Goal: Task Accomplishment & Management: Complete application form

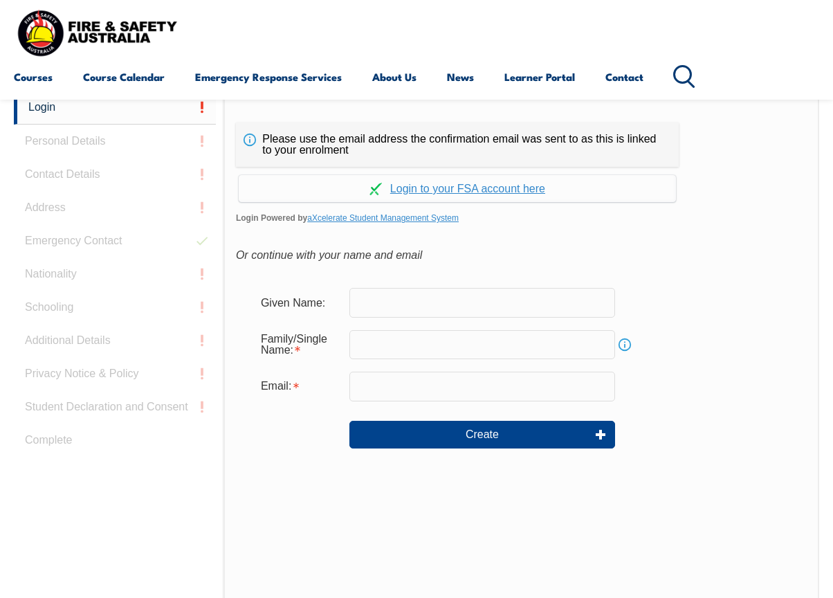
click at [740, 239] on div "Please use the email address the confirmation email was sent to as this is link…" at bounding box center [521, 381] width 596 height 581
click at [504, 190] on link "Continue with aXcelerate" at bounding box center [457, 188] width 437 height 27
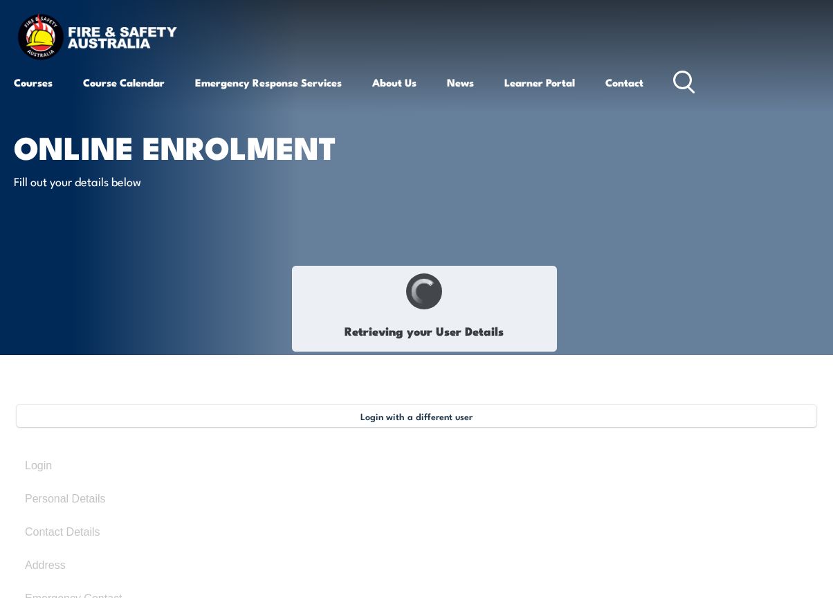
type input "Maria"
type input "Jolic"
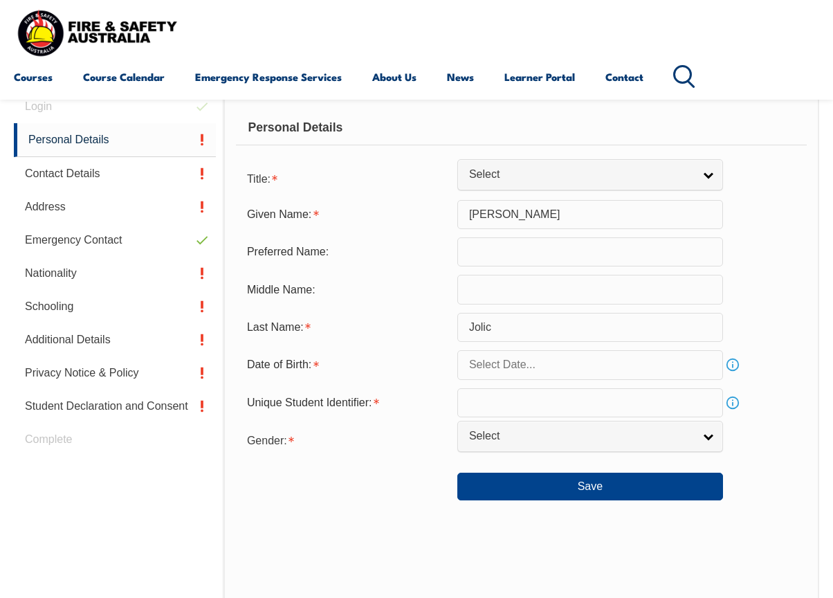
scroll to position [360, 0]
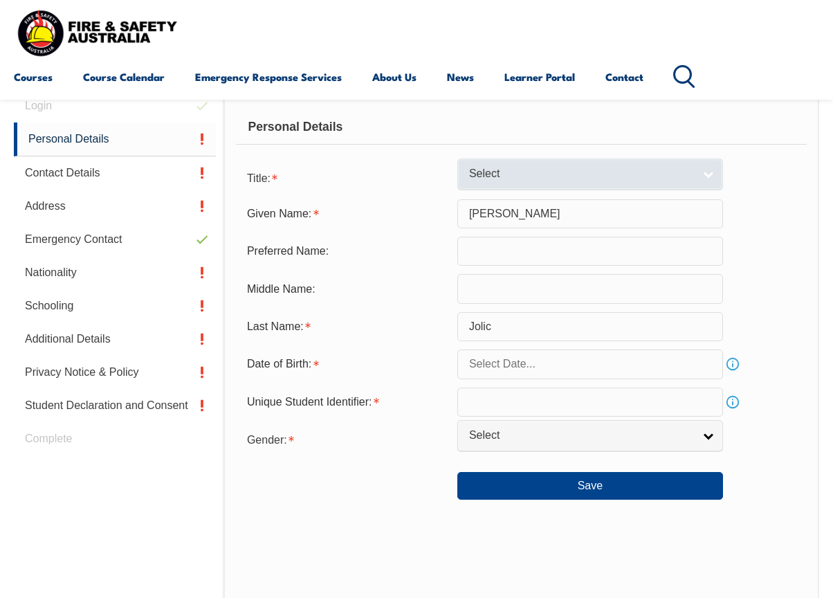
click at [520, 179] on span "Select" at bounding box center [581, 174] width 224 height 15
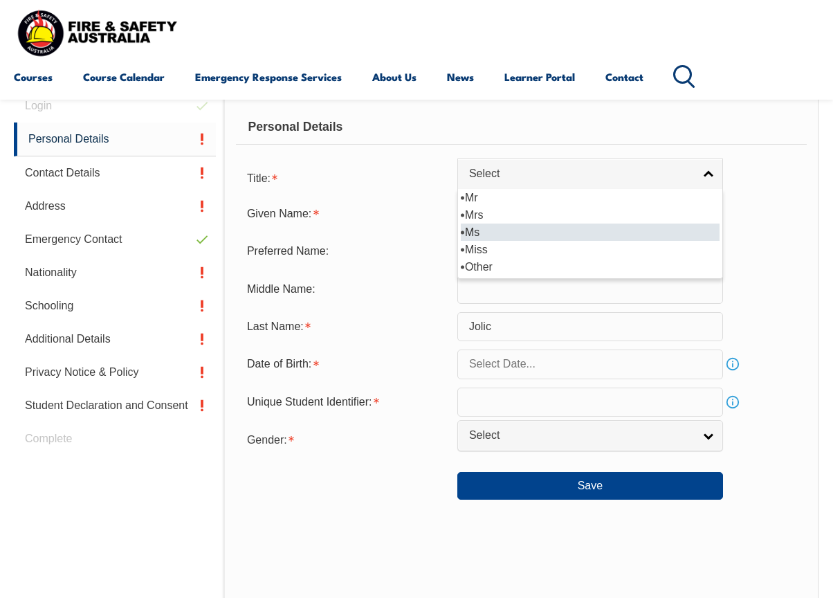
click at [511, 223] on li "Ms" at bounding box center [590, 231] width 259 height 17
select select "Ms"
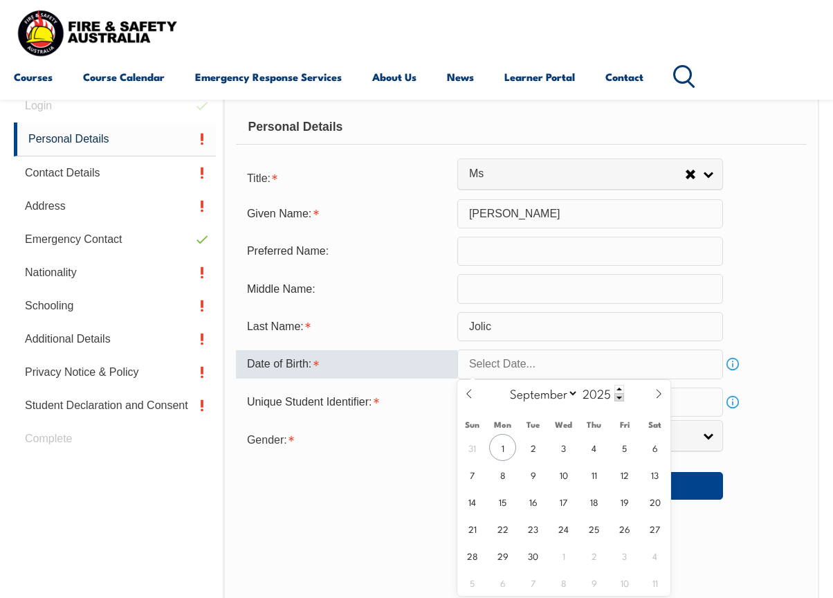
click at [509, 366] on input "text" at bounding box center [590, 363] width 266 height 29
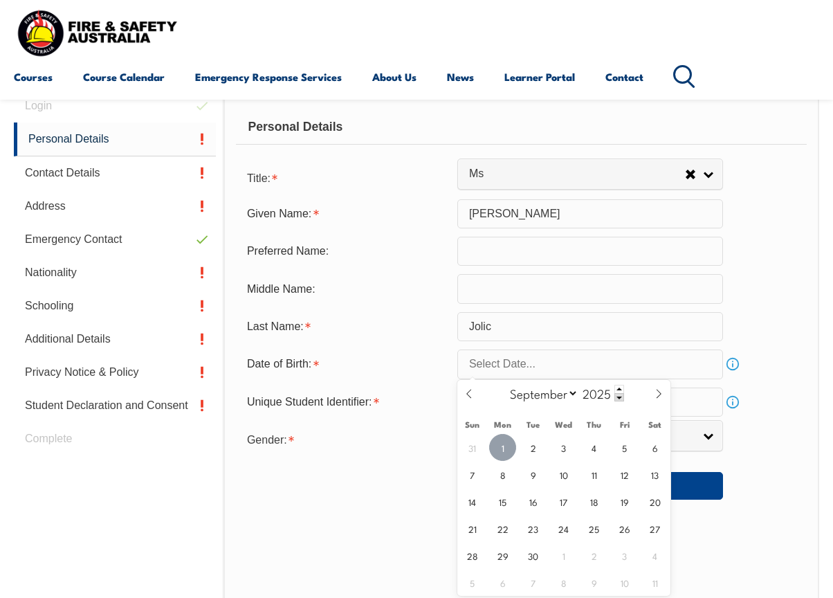
click at [502, 445] on span "1" at bounding box center [502, 447] width 27 height 27
type input "September 1, 2025"
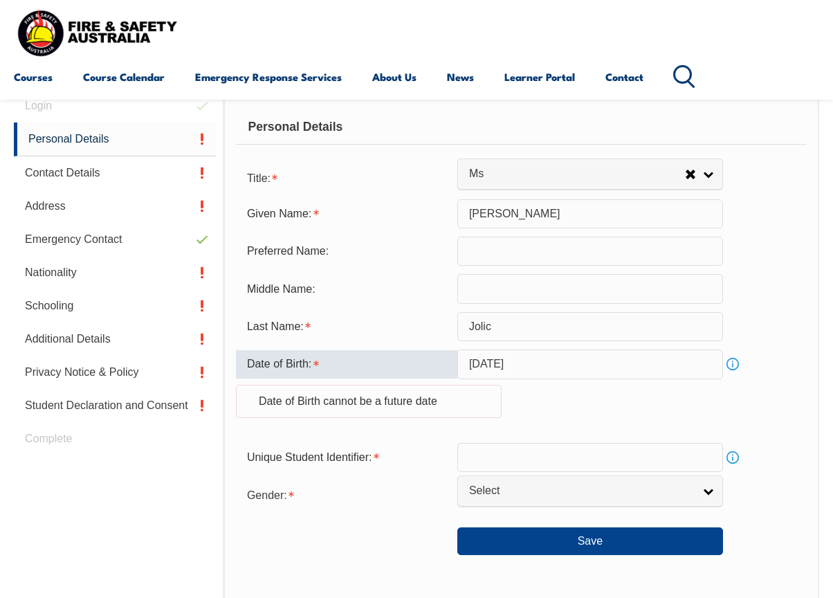
click at [524, 365] on input "September 1, 2025" at bounding box center [590, 363] width 266 height 29
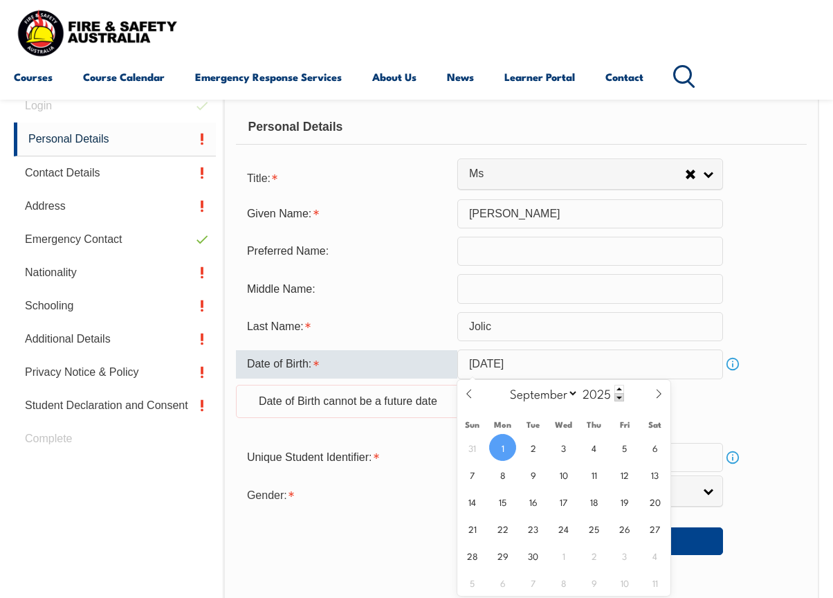
click at [563, 360] on input "September 1, 2025" at bounding box center [590, 363] width 266 height 29
click at [620, 398] on span at bounding box center [619, 397] width 10 height 8
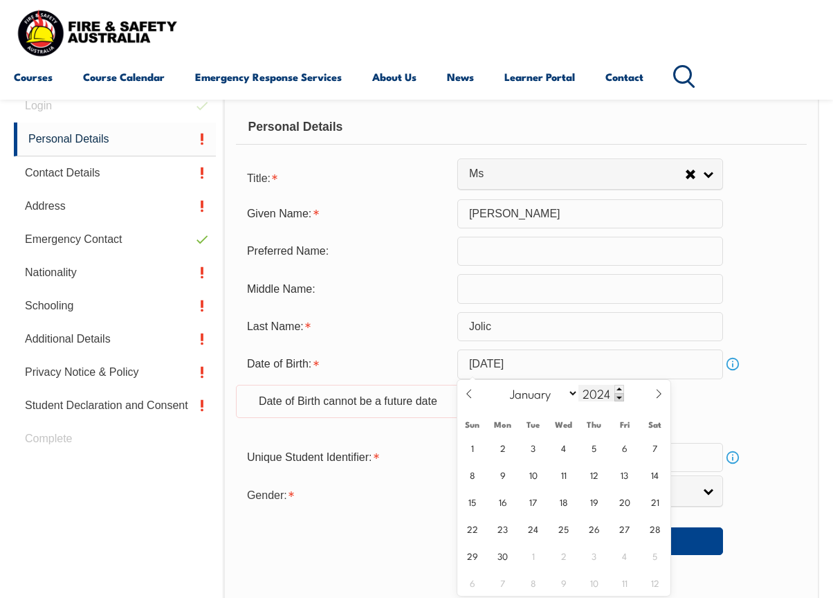
click at [620, 398] on span at bounding box center [619, 397] width 10 height 8
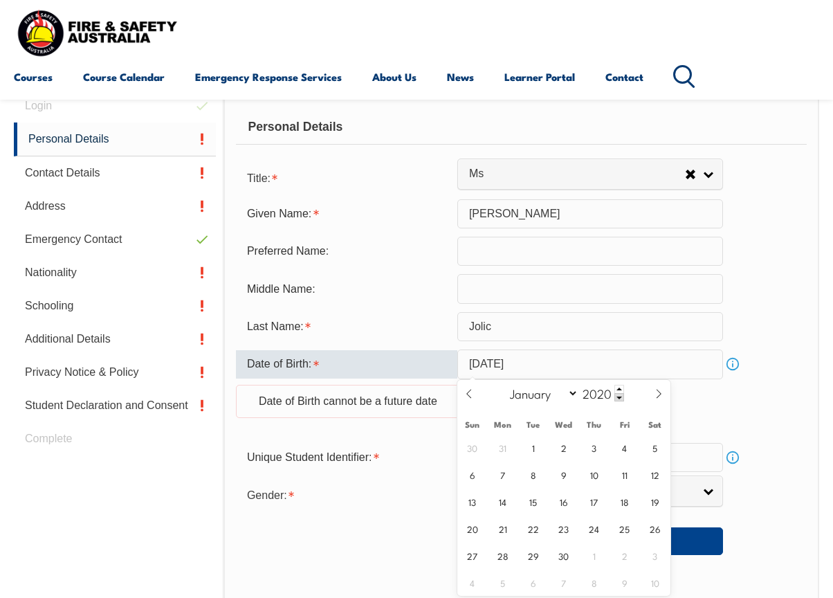
click at [521, 365] on input "September 1, 2025" at bounding box center [590, 363] width 266 height 29
type input "2025"
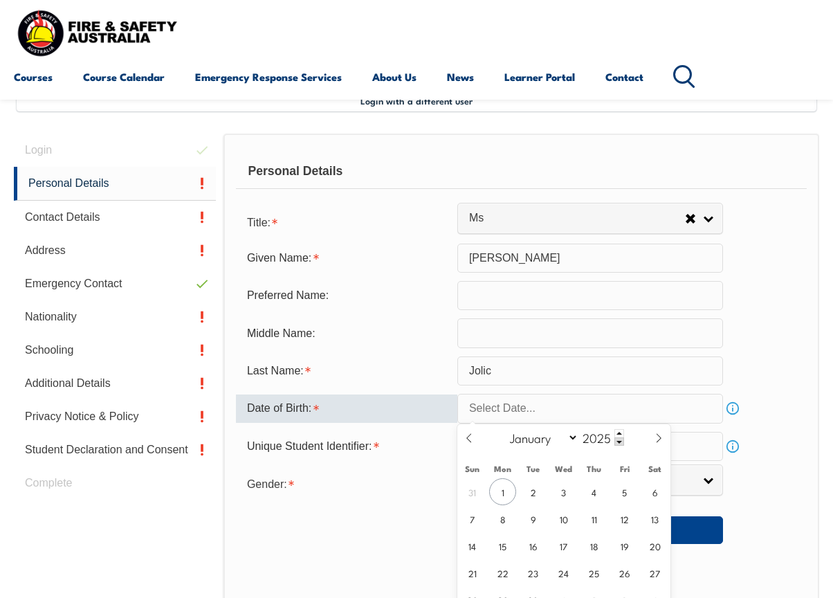
scroll to position [318, 0]
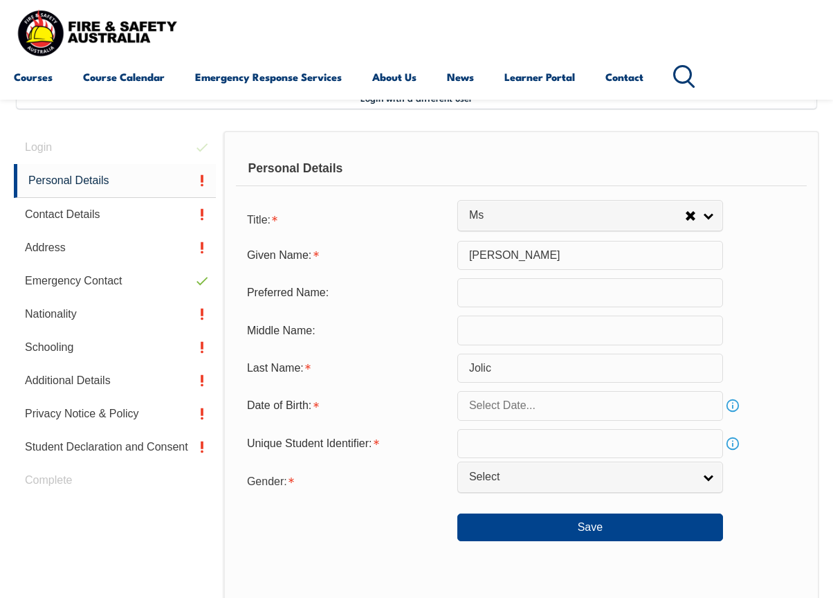
click at [733, 404] on link "Info" at bounding box center [732, 405] width 19 height 19
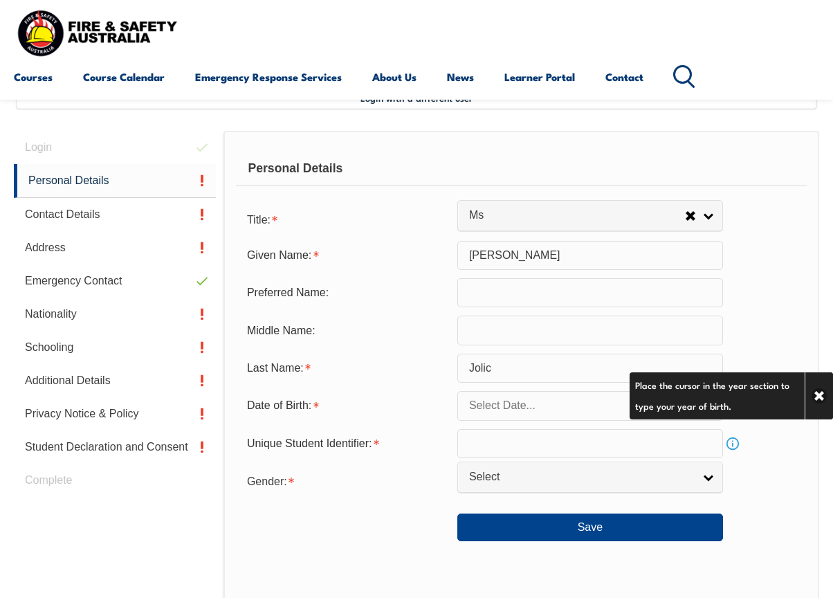
click at [554, 408] on input "text" at bounding box center [590, 405] width 266 height 29
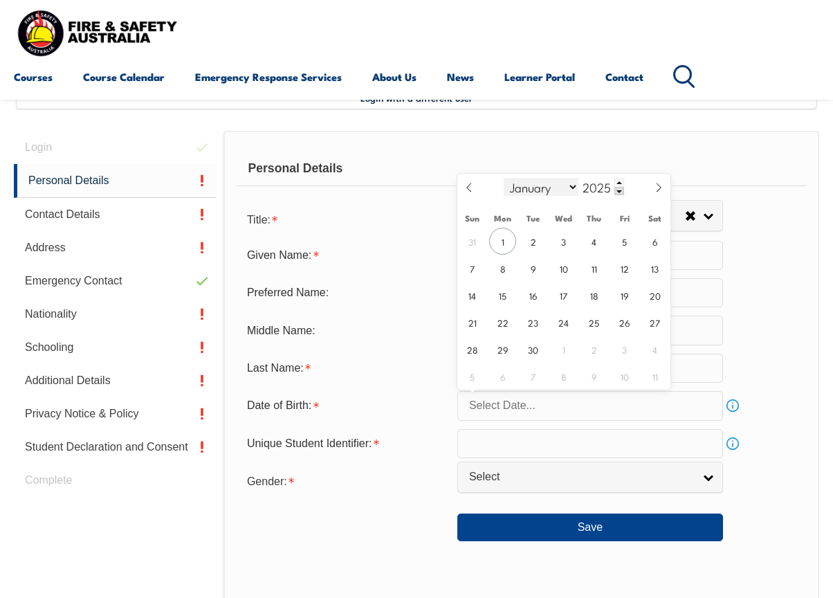
click at [573, 185] on select "January February March April May June July August September October November De…" at bounding box center [541, 187] width 75 height 18
select select "9"
click at [504, 178] on select "January February March April May June July August September October November De…" at bounding box center [541, 187] width 75 height 18
click at [619, 181] on span at bounding box center [619, 183] width 10 height 8
click at [619, 193] on span at bounding box center [619, 191] width 10 height 8
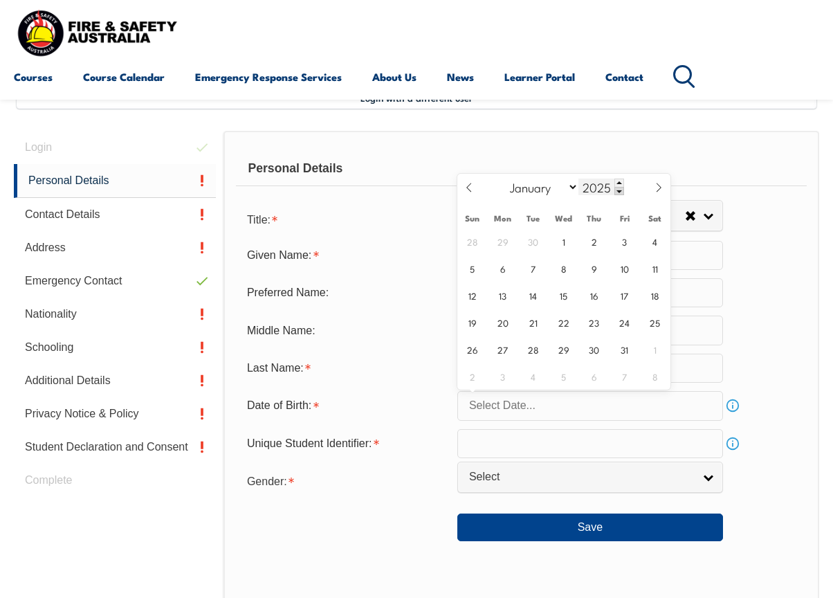
click at [619, 193] on span at bounding box center [619, 191] width 10 height 8
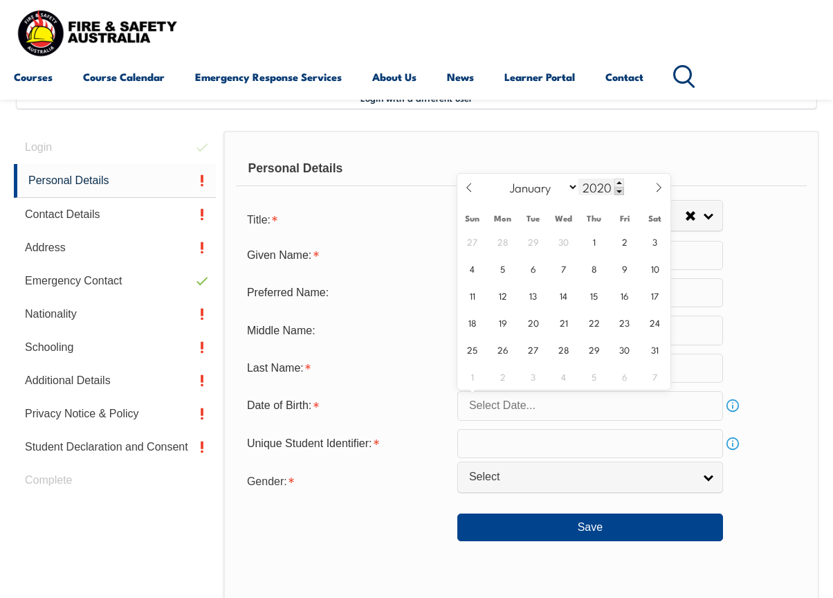
click at [619, 193] on span at bounding box center [619, 191] width 10 height 8
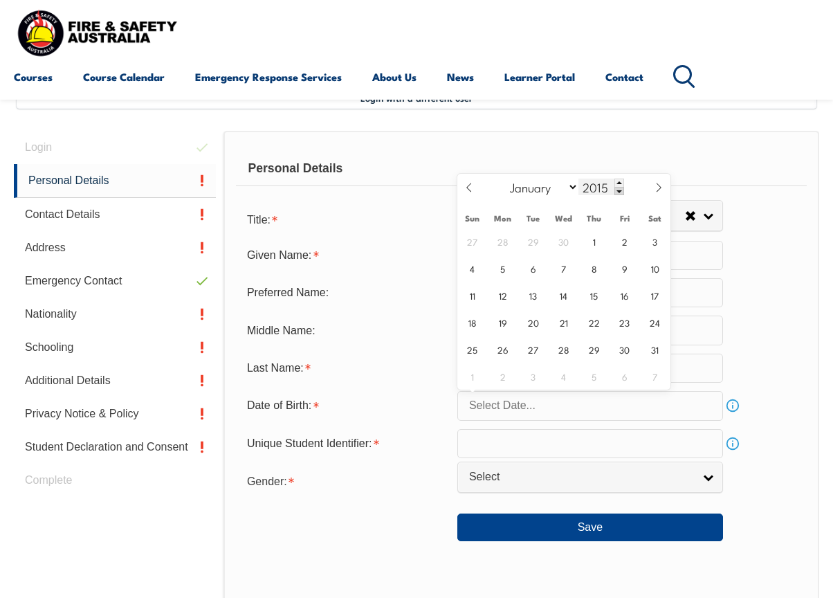
click at [619, 193] on span at bounding box center [619, 191] width 10 height 8
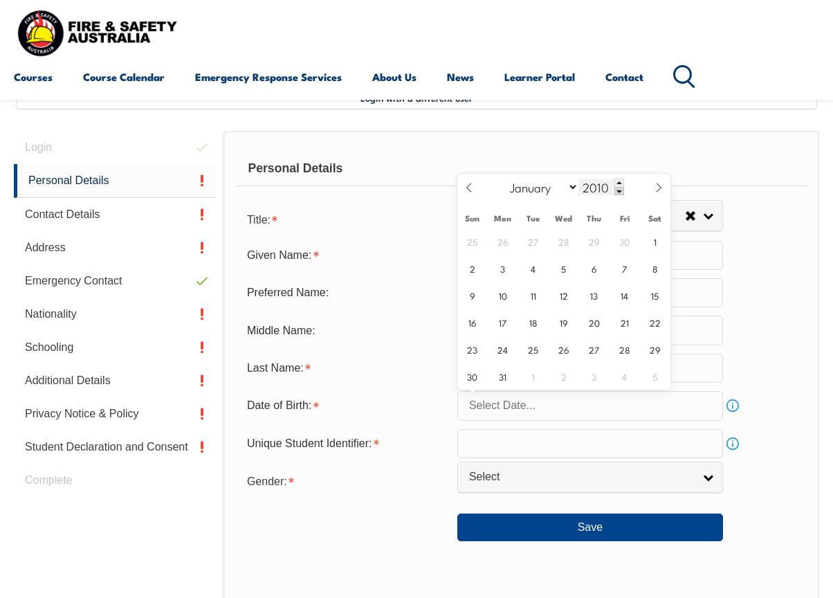
click at [619, 193] on span at bounding box center [619, 191] width 10 height 8
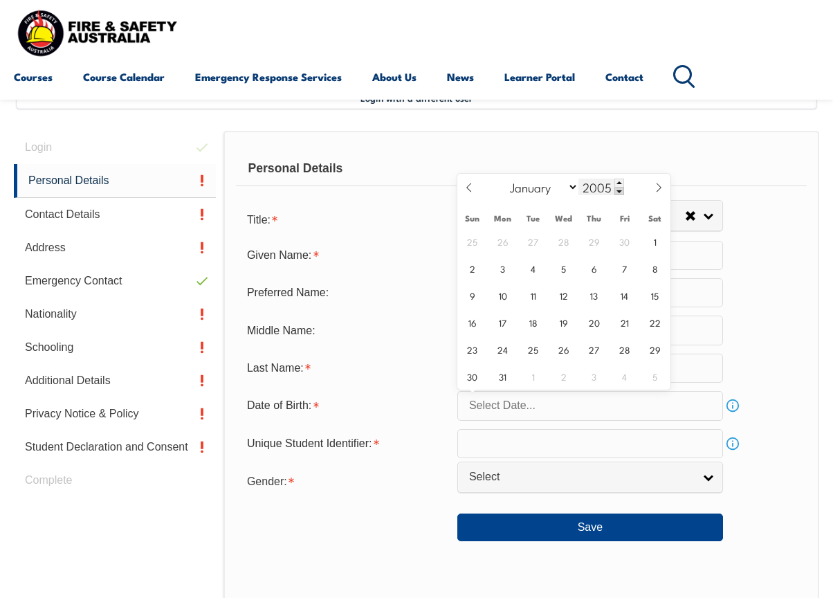
click at [619, 193] on span at bounding box center [619, 191] width 10 height 8
click at [619, 181] on span at bounding box center [619, 183] width 10 height 8
type input "2005"
click at [627, 271] on span "7" at bounding box center [624, 268] width 27 height 27
type input "October 7, 2005"
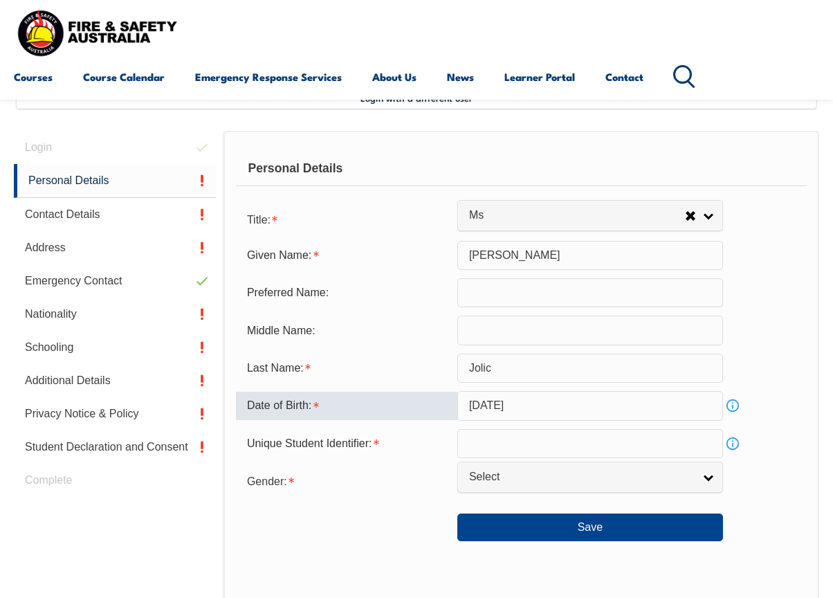
click at [551, 407] on input "October 7, 2005" at bounding box center [590, 405] width 266 height 29
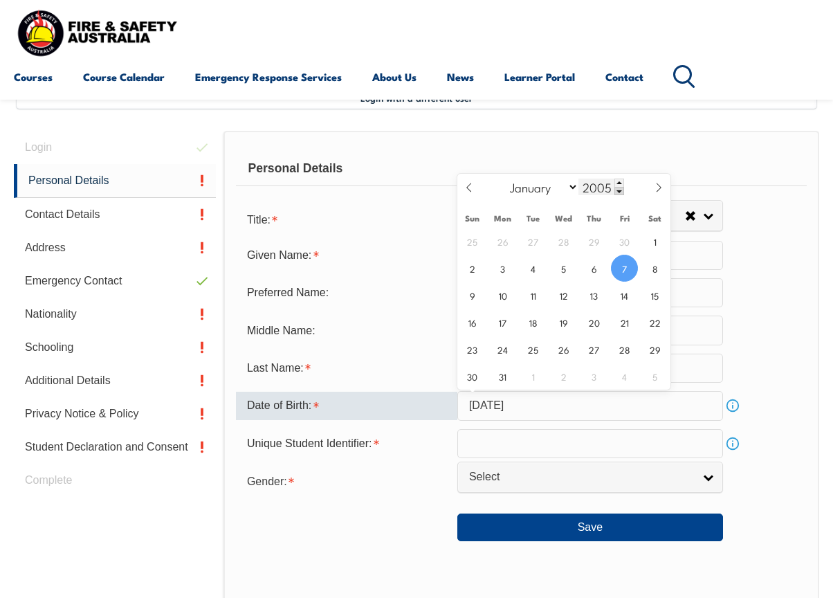
click at [620, 193] on span at bounding box center [619, 191] width 10 height 8
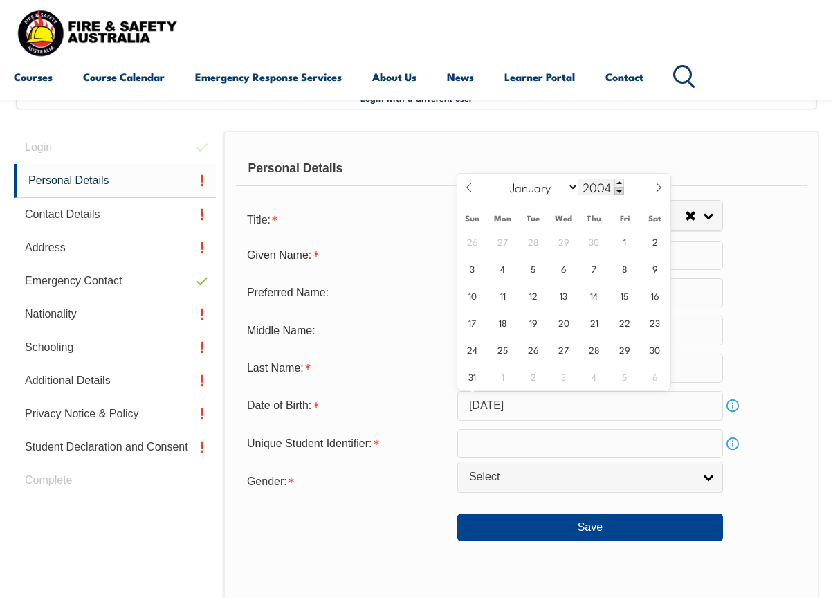
click at [620, 193] on span at bounding box center [619, 191] width 10 height 8
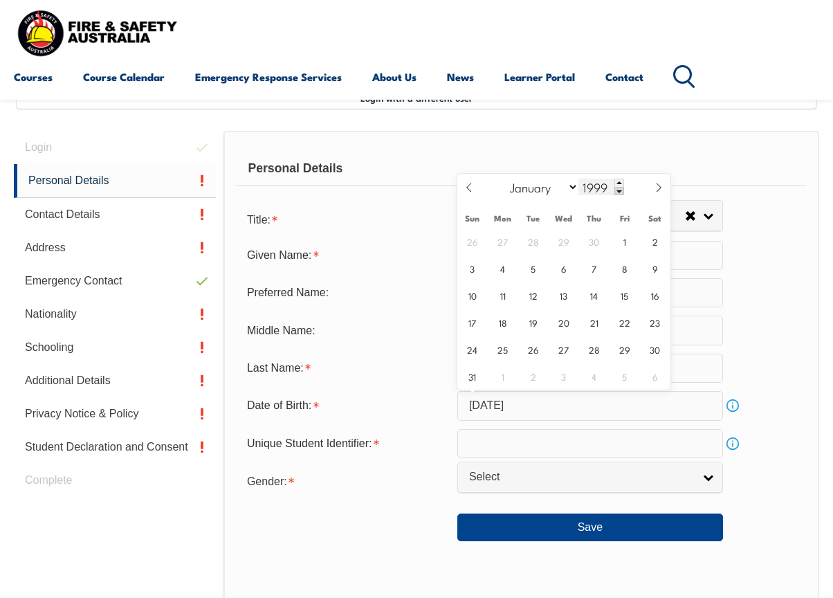
click at [620, 193] on span at bounding box center [619, 191] width 10 height 8
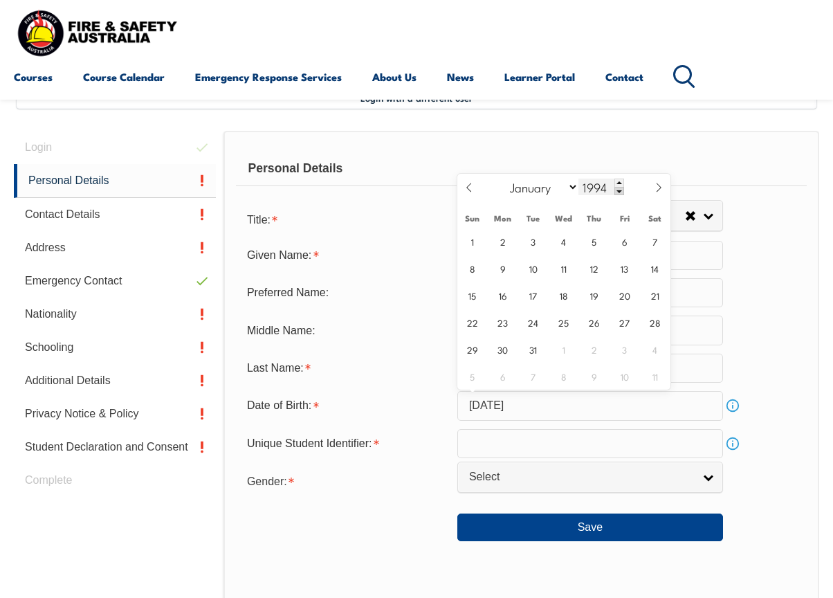
click at [620, 193] on span at bounding box center [619, 191] width 10 height 8
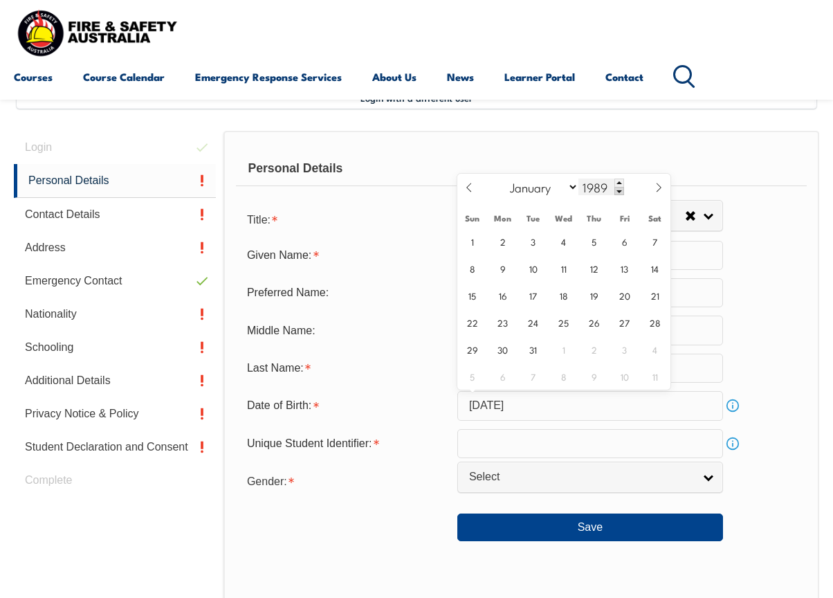
click at [620, 193] on span at bounding box center [619, 191] width 10 height 8
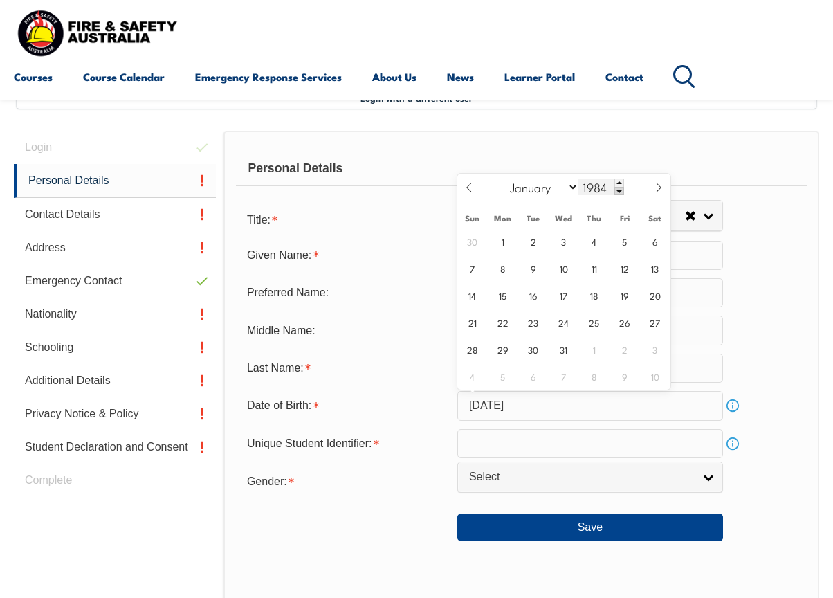
click at [620, 193] on span at bounding box center [619, 191] width 10 height 8
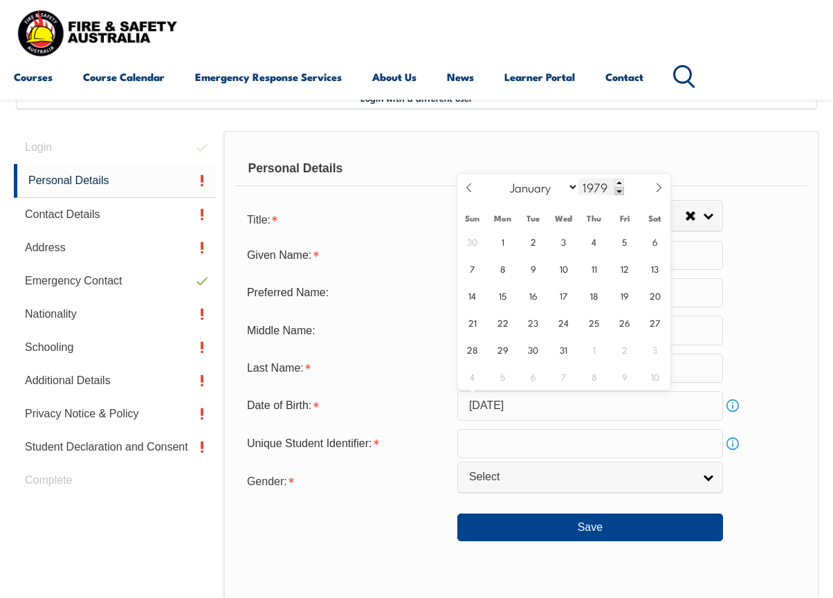
click at [620, 193] on span at bounding box center [619, 191] width 10 height 8
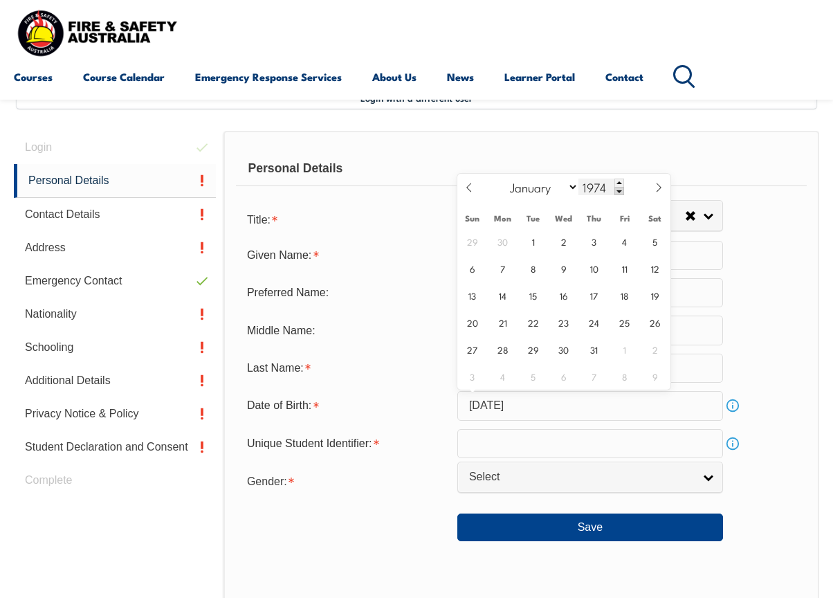
click at [620, 193] on span at bounding box center [619, 191] width 10 height 8
type input "1972"
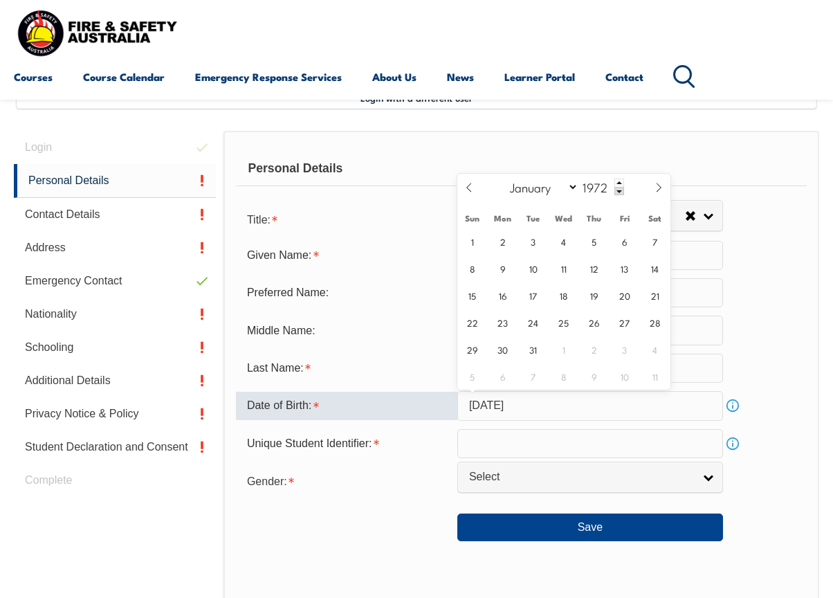
click at [664, 412] on input "October 7, 2005" at bounding box center [590, 405] width 266 height 29
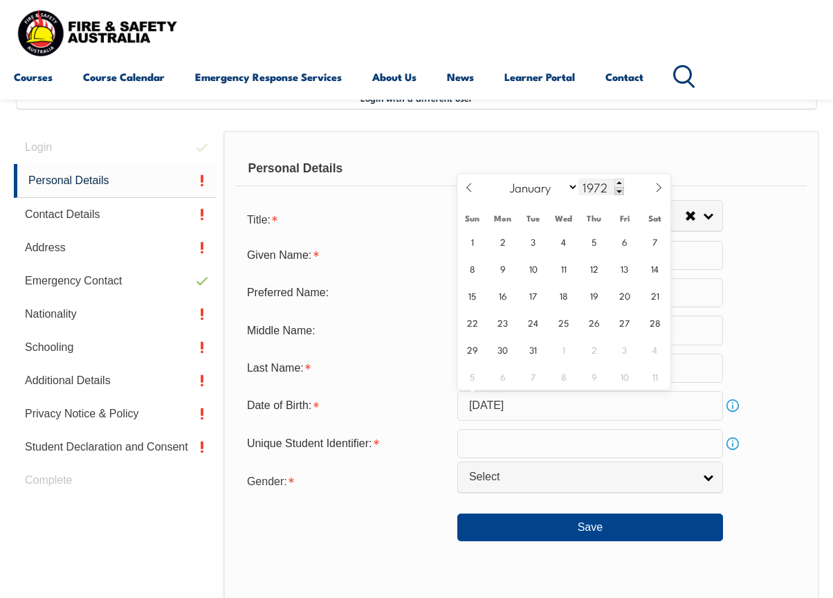
click at [598, 193] on input "1972" at bounding box center [601, 187] width 46 height 17
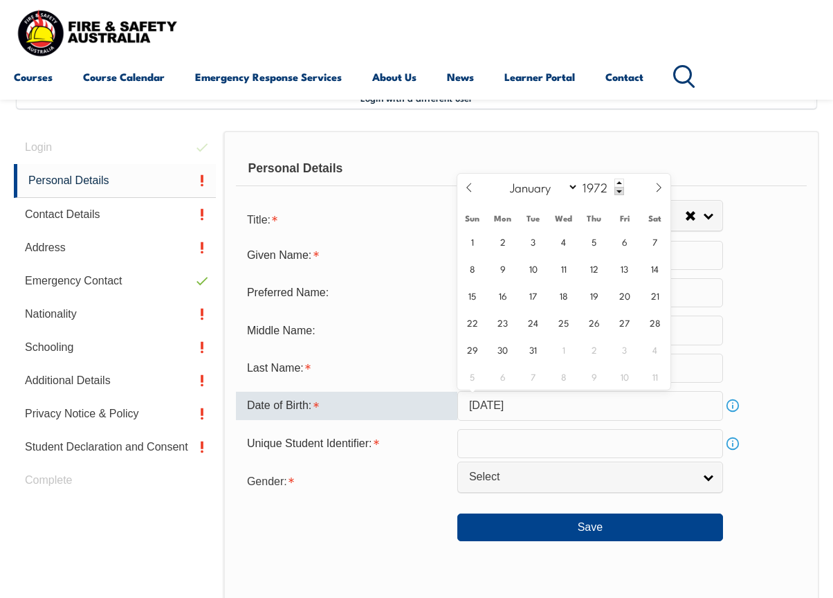
click at [592, 417] on input "October 7, 2005" at bounding box center [590, 405] width 266 height 29
click at [554, 446] on input "text" at bounding box center [590, 443] width 266 height 29
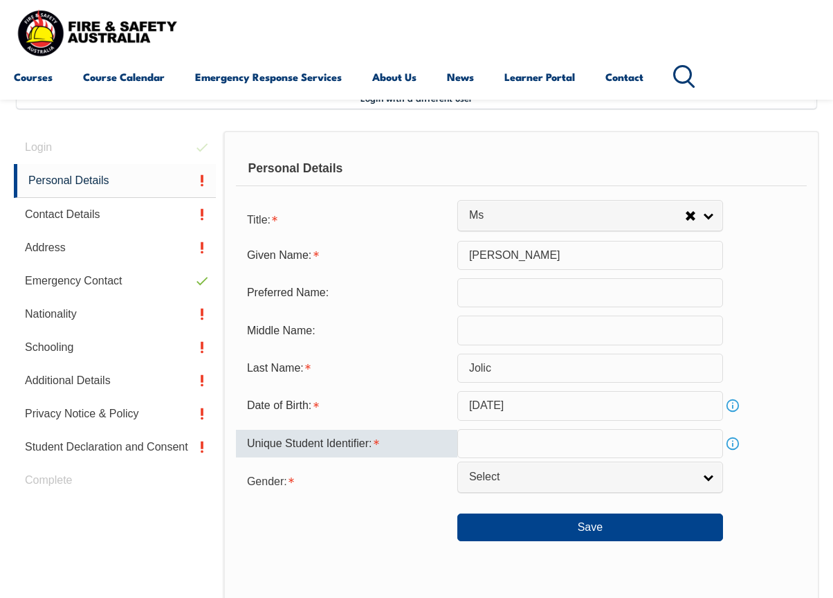
click at [549, 410] on input "October 7, 2005" at bounding box center [590, 405] width 266 height 29
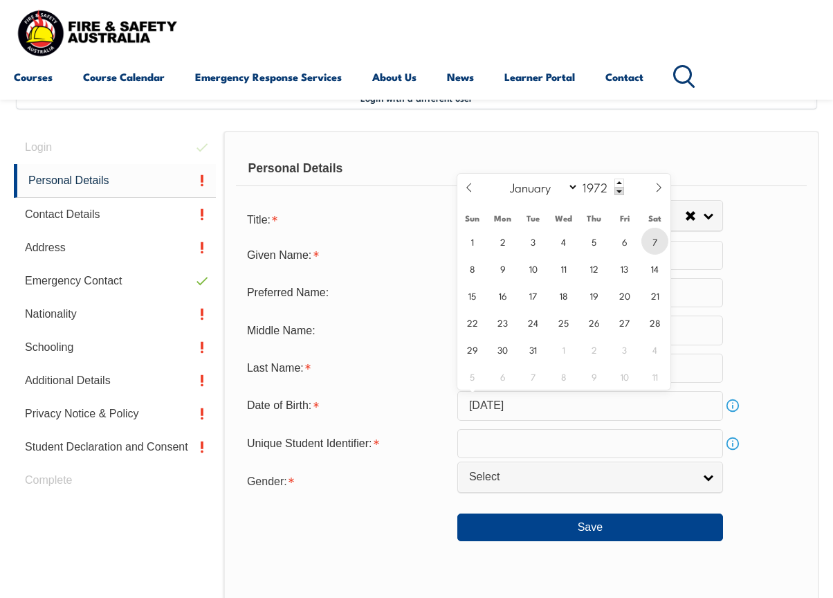
click at [655, 244] on span "7" at bounding box center [654, 241] width 27 height 27
type input "October 7, 1972"
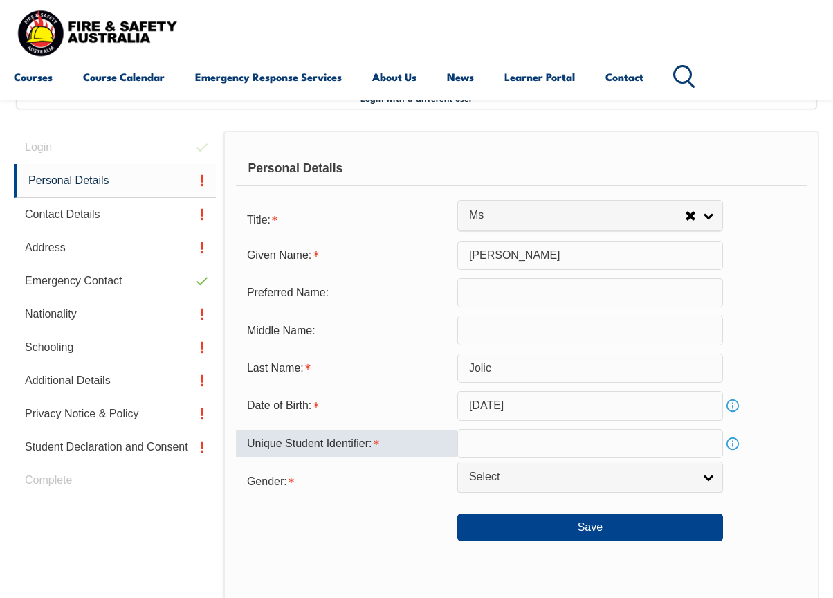
click at [512, 444] on input "text" at bounding box center [590, 443] width 266 height 29
click at [733, 436] on link "Info" at bounding box center [732, 443] width 19 height 19
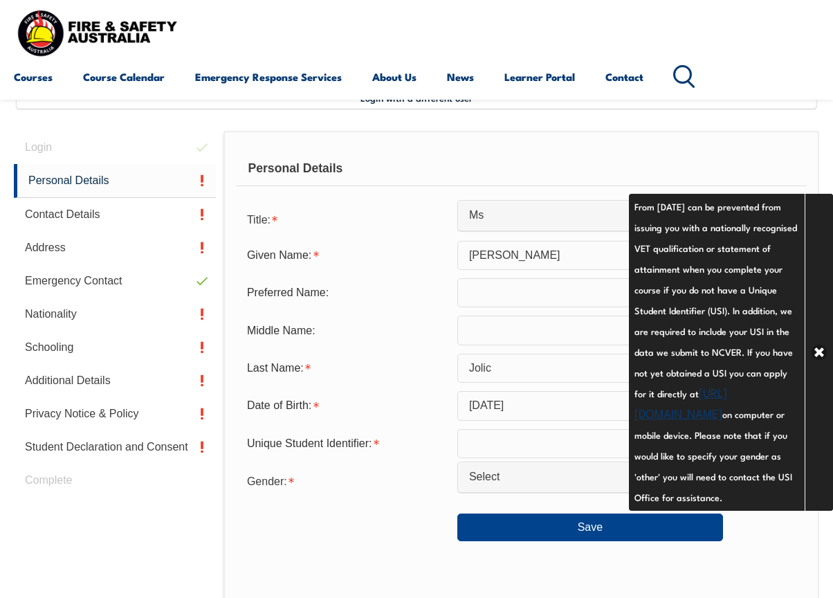
click at [333, 519] on div at bounding box center [346, 521] width 221 height 15
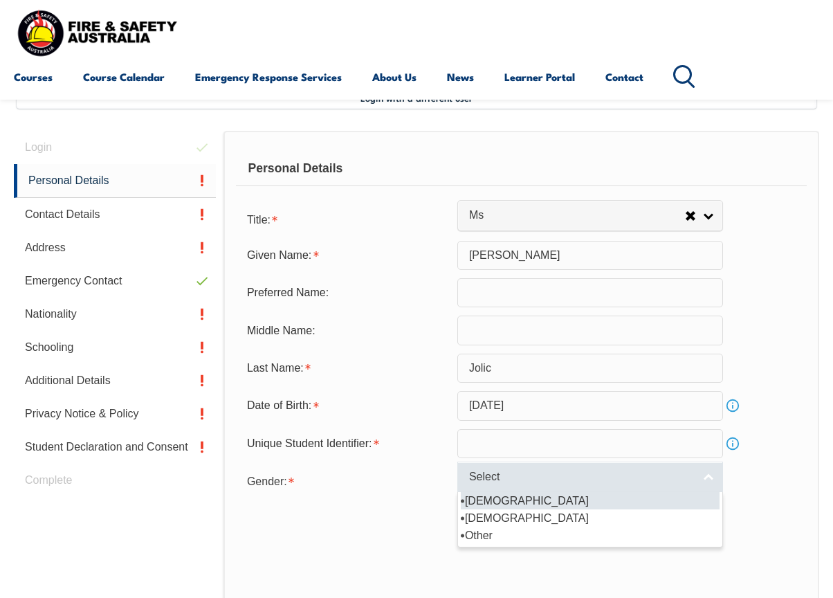
click at [675, 464] on link "Select" at bounding box center [590, 477] width 266 height 31
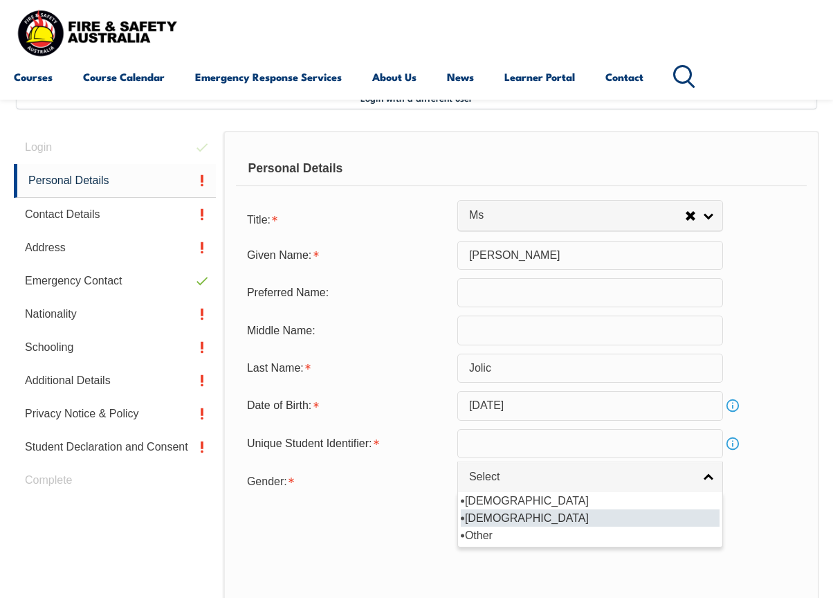
click at [587, 513] on li "[DEMOGRAPHIC_DATA]" at bounding box center [590, 517] width 259 height 17
select select "F"
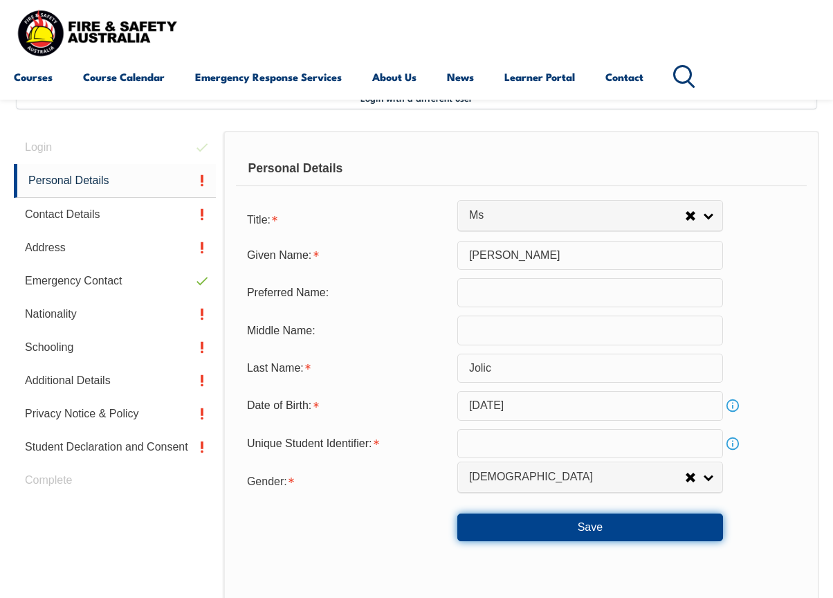
click at [587, 513] on button "Save" at bounding box center [590, 527] width 266 height 28
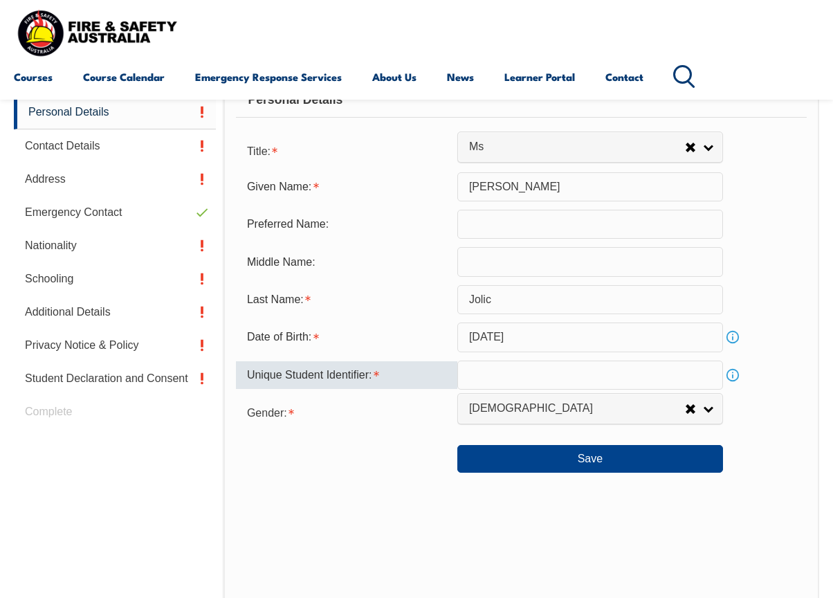
scroll to position [386, 0]
click at [487, 373] on input "text" at bounding box center [590, 375] width 266 height 29
click at [732, 377] on link "Info" at bounding box center [732, 375] width 19 height 19
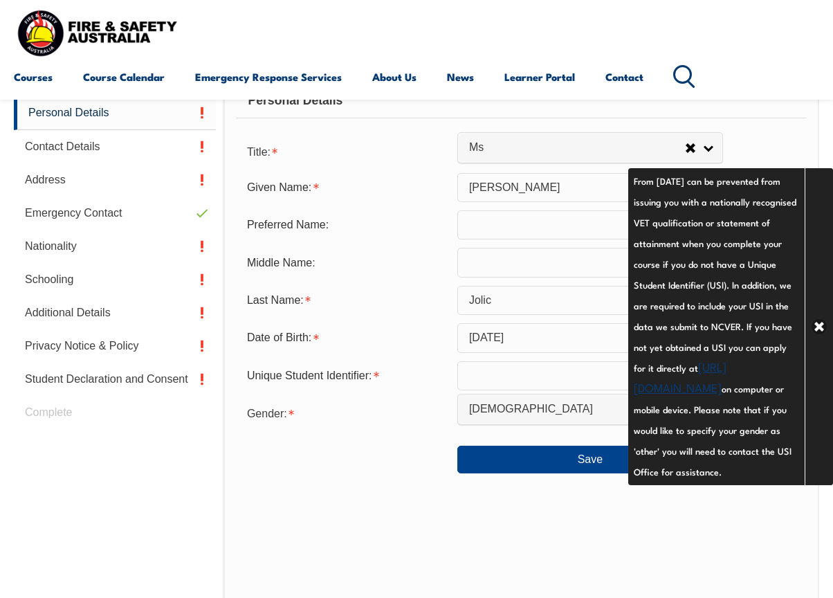
click at [726, 391] on link "https://www.usi.gov.au/your-usi/create-usi" at bounding box center [680, 376] width 93 height 37
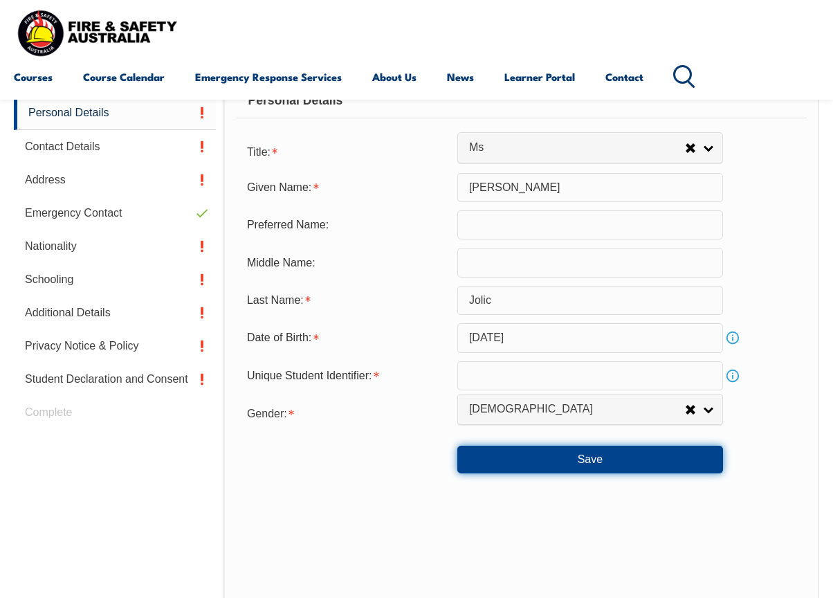
click at [610, 458] on button "Save" at bounding box center [590, 460] width 266 height 28
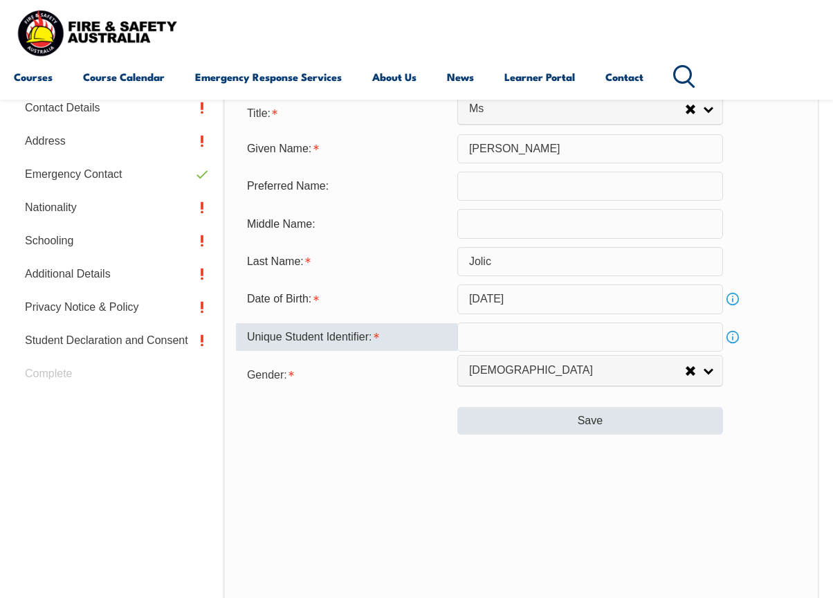
scroll to position [424, 0]
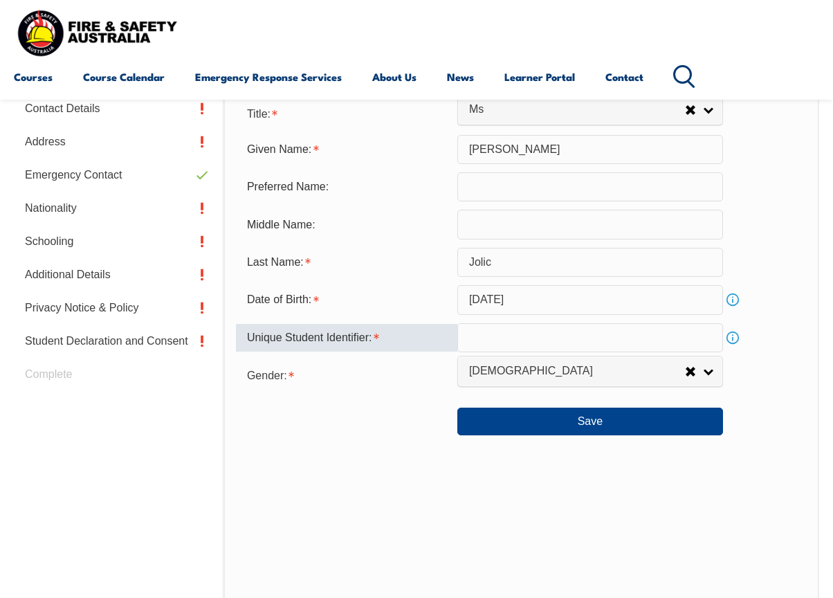
click at [732, 338] on link "Info" at bounding box center [732, 337] width 19 height 19
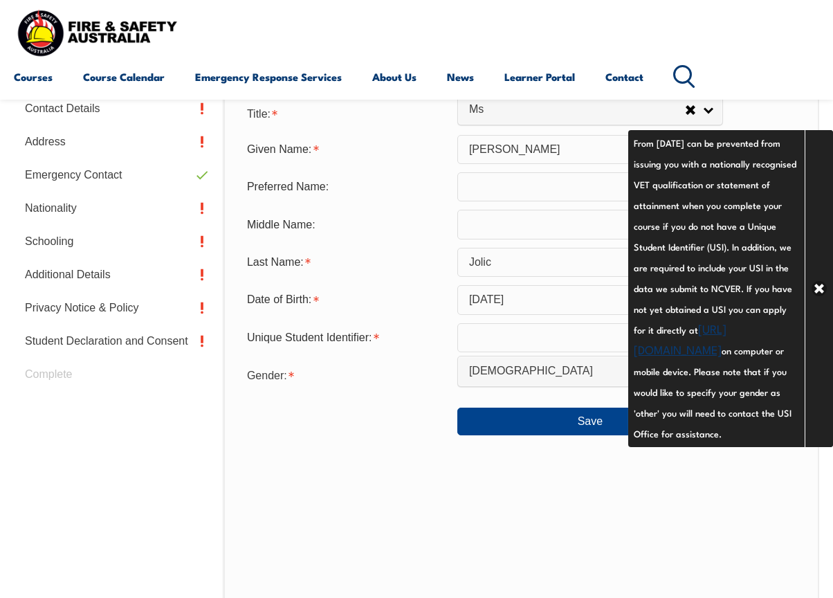
click at [541, 490] on div "Personal Details Title: Mr Mrs Ms Miss Other Ms Given Name: Maria Preferred Nam…" at bounding box center [521, 329] width 596 height 608
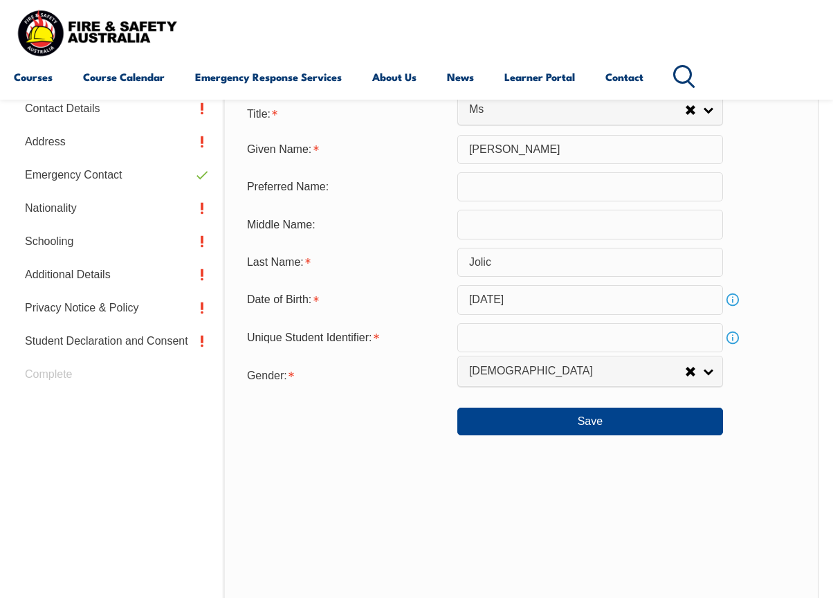
click at [493, 338] on input "text" at bounding box center [590, 337] width 266 height 29
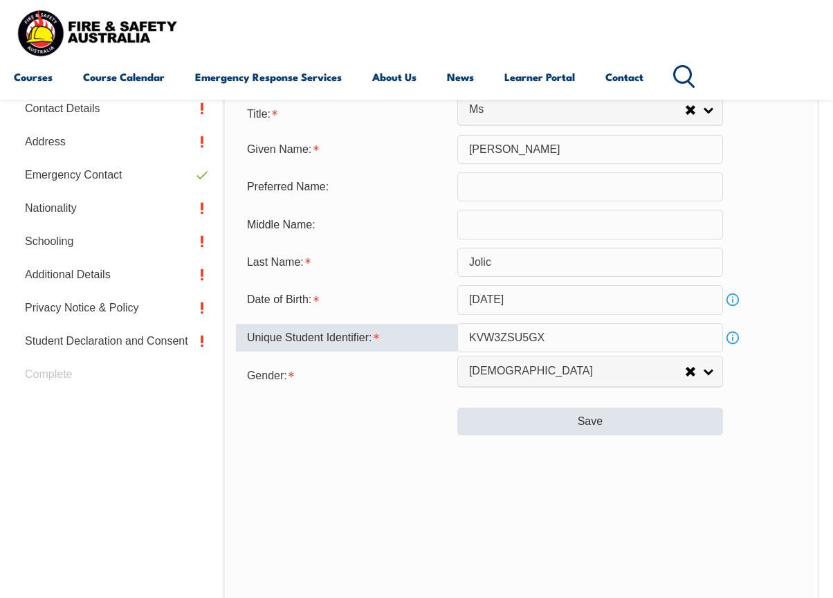
type input "KVW3ZSU5GX"
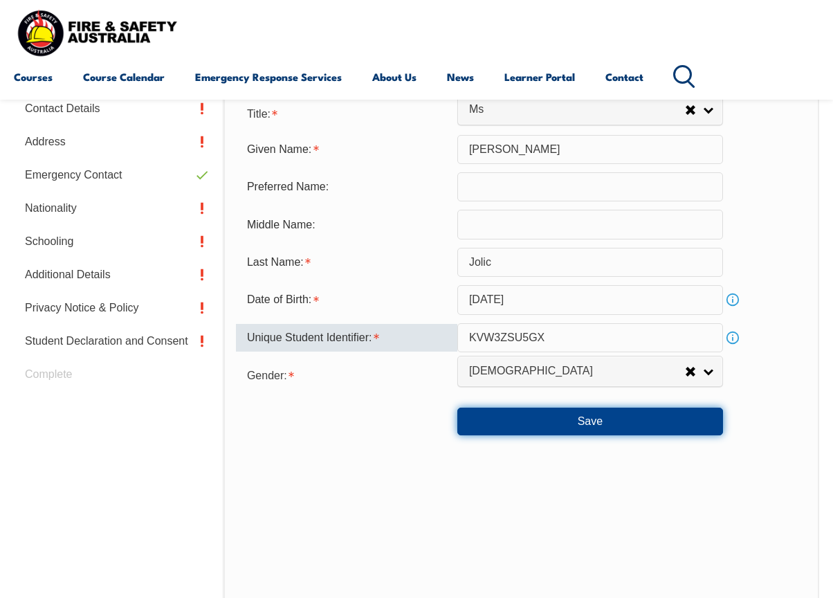
click at [564, 420] on button "Save" at bounding box center [590, 422] width 266 height 28
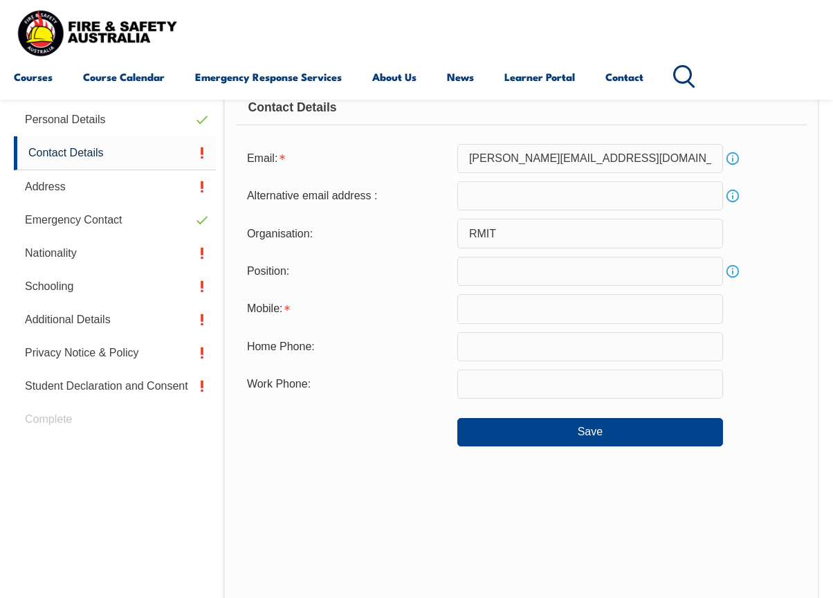
scroll to position [335, 0]
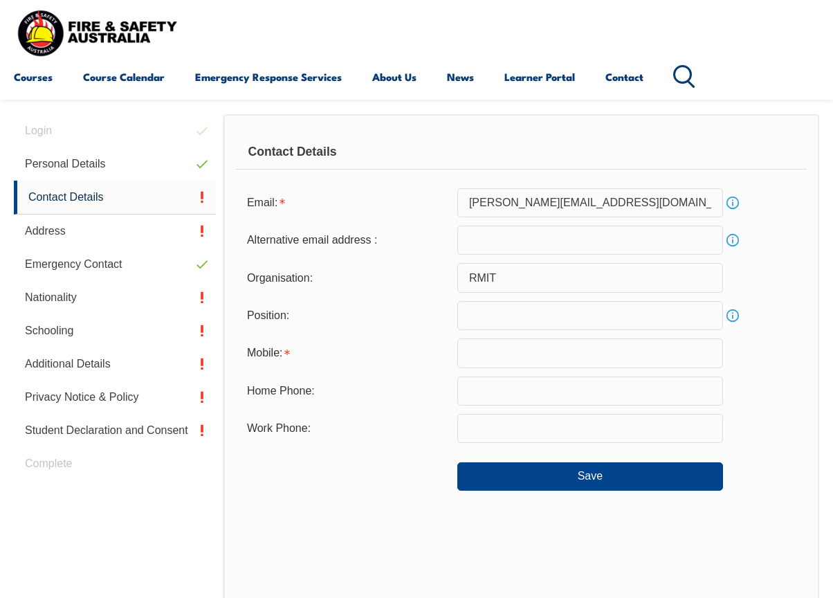
click at [491, 349] on input "text" at bounding box center [590, 352] width 266 height 29
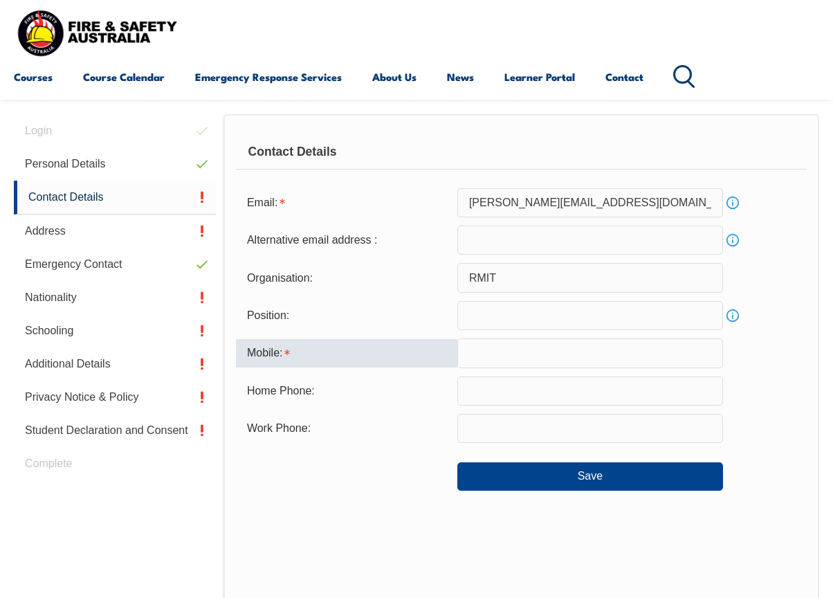
type input "0400893590"
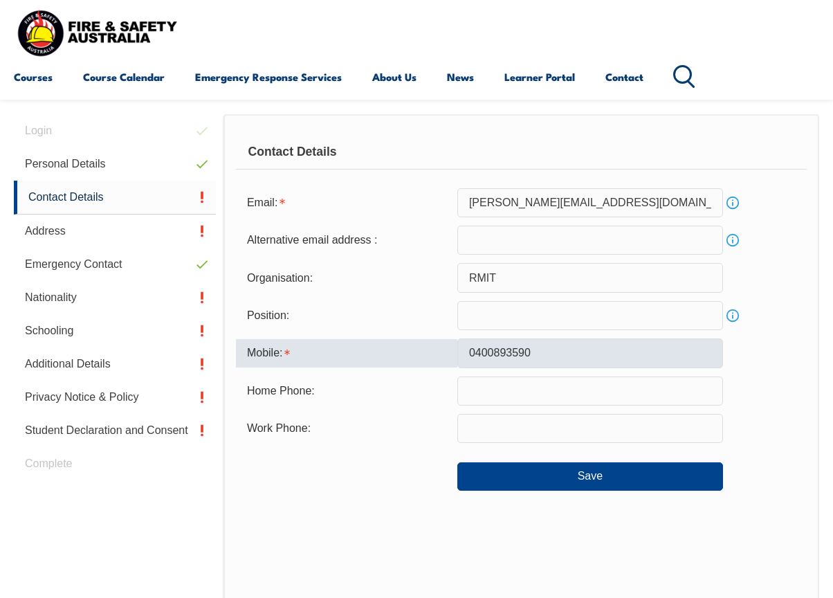
type input "maria.jolic@rmit.edu.au"
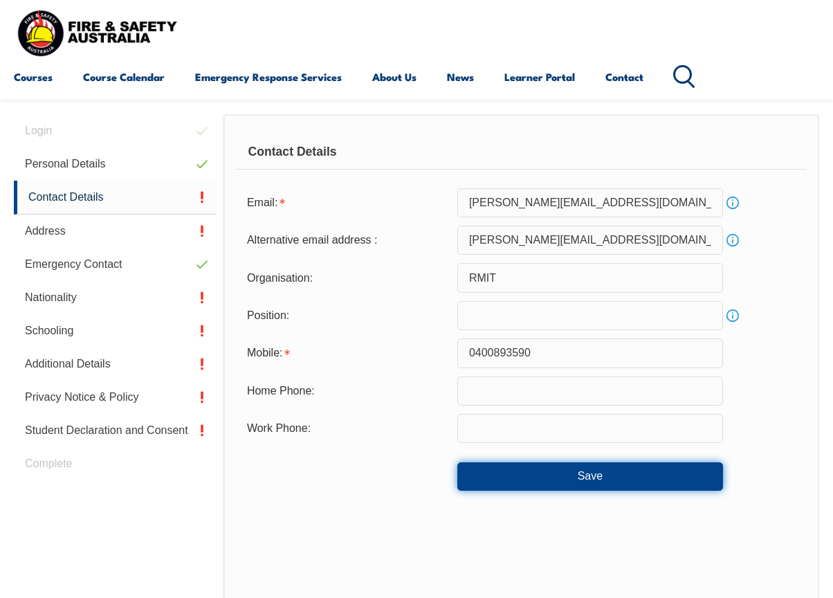
click at [598, 477] on button "Save" at bounding box center [590, 476] width 266 height 28
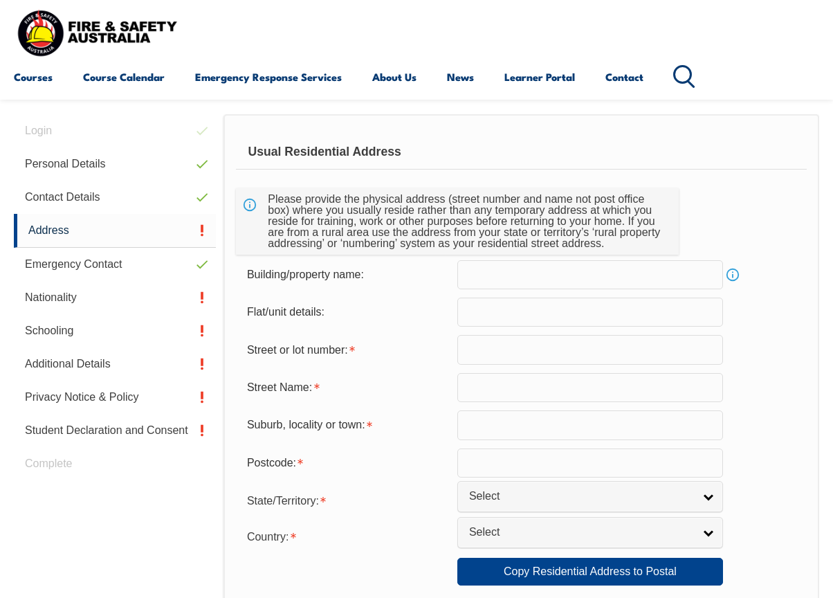
scroll to position [336, 0]
click at [484, 341] on input "text" at bounding box center [590, 348] width 266 height 29
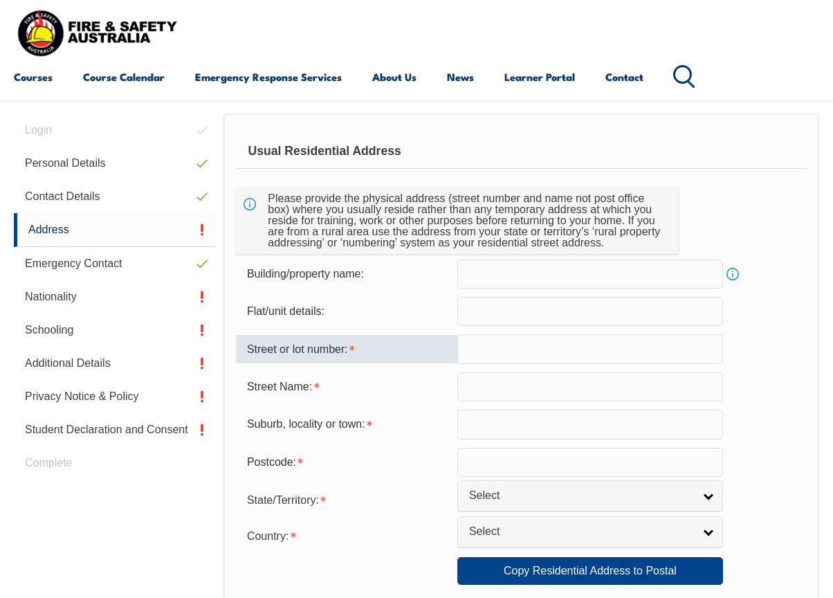
type input "35 MORRIS DRIVE"
type input "Keilor Downs"
type input "3038"
select select "VIC"
select select "1101"
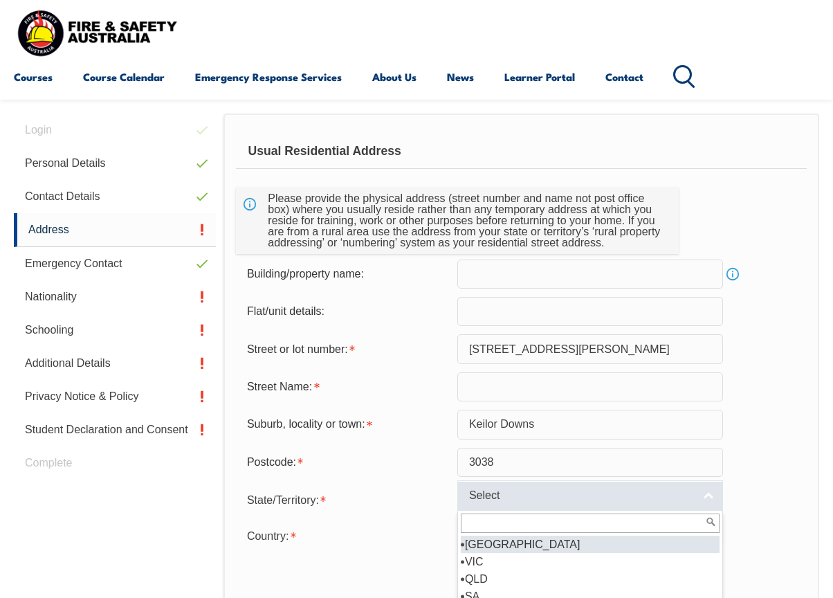
click at [504, 496] on span "Select" at bounding box center [581, 495] width 224 height 15
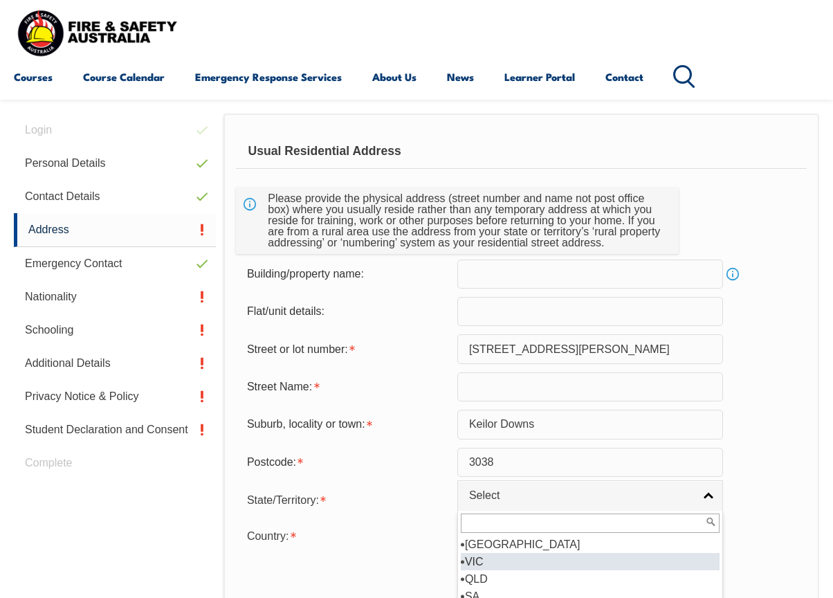
click at [493, 558] on li "VIC" at bounding box center [590, 561] width 259 height 17
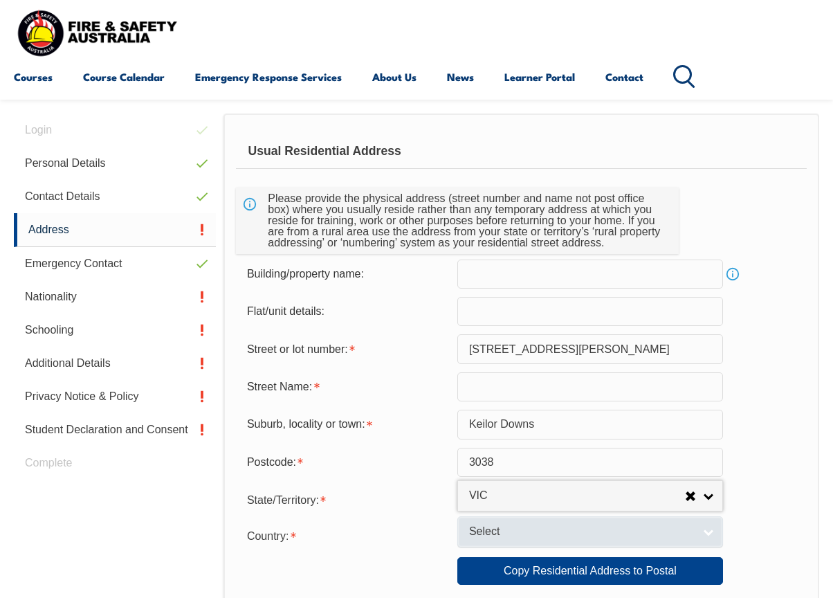
click at [497, 533] on span "Select" at bounding box center [581, 531] width 224 height 15
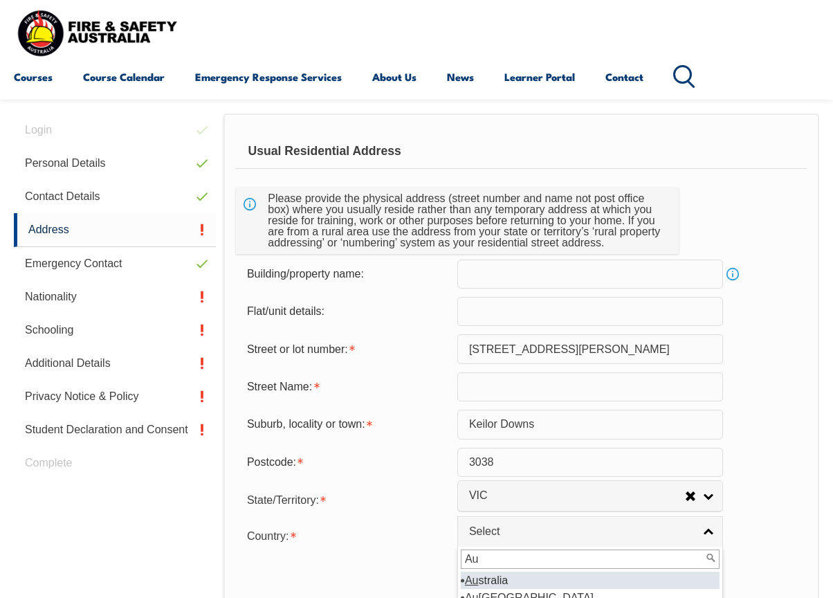
type input "Au"
click at [505, 578] on li "Au stralia" at bounding box center [590, 580] width 259 height 17
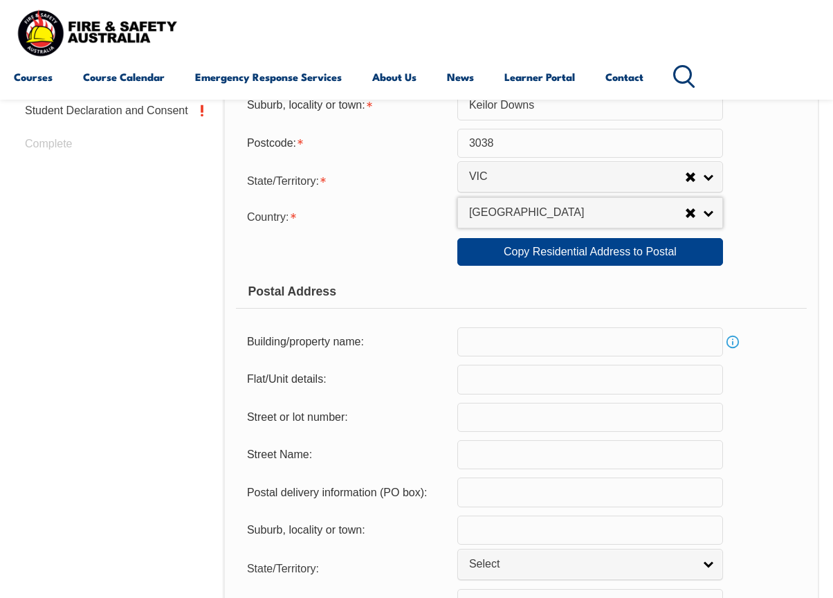
scroll to position [663, 0]
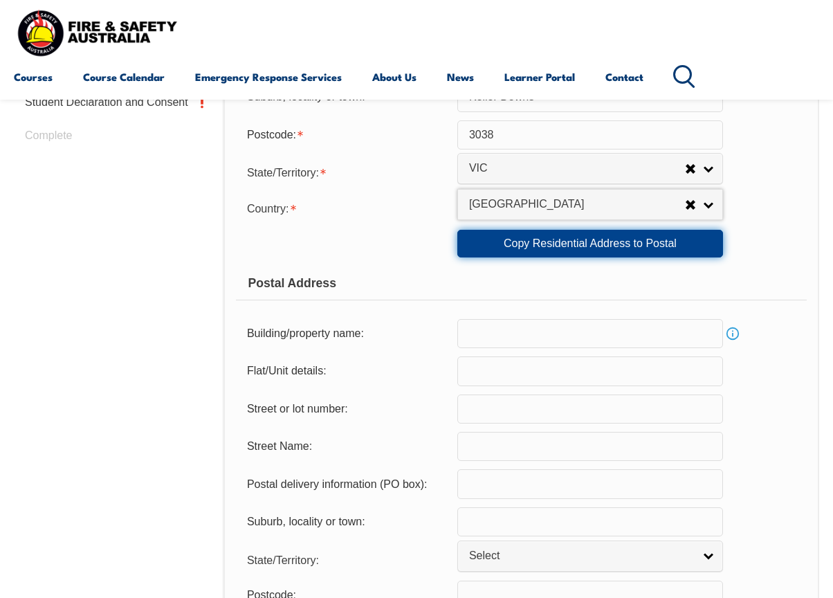
click at [571, 243] on link "Copy Residential Address to Postal" at bounding box center [590, 244] width 266 height 28
type input "35 MORRIS DRIVE"
type input "Keilor Downs"
select select "VIC"
type input "3038"
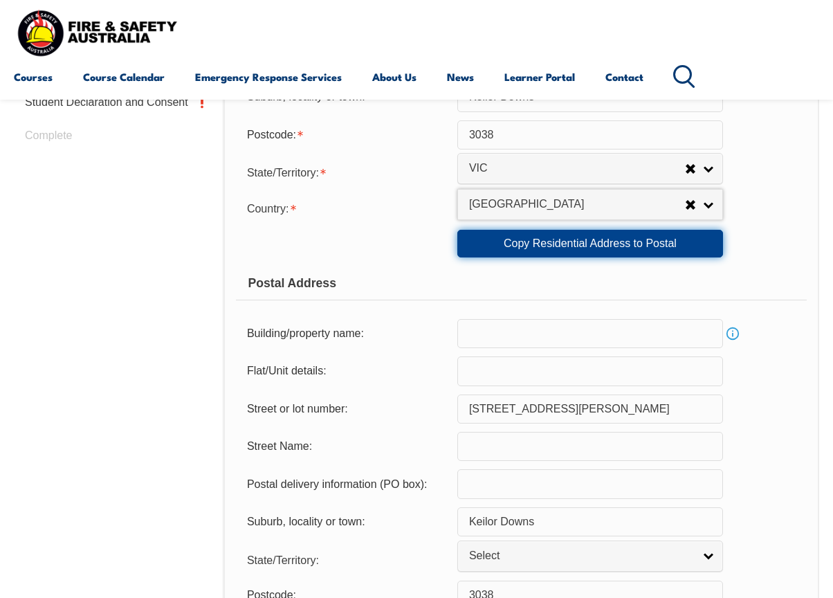
select select "1101"
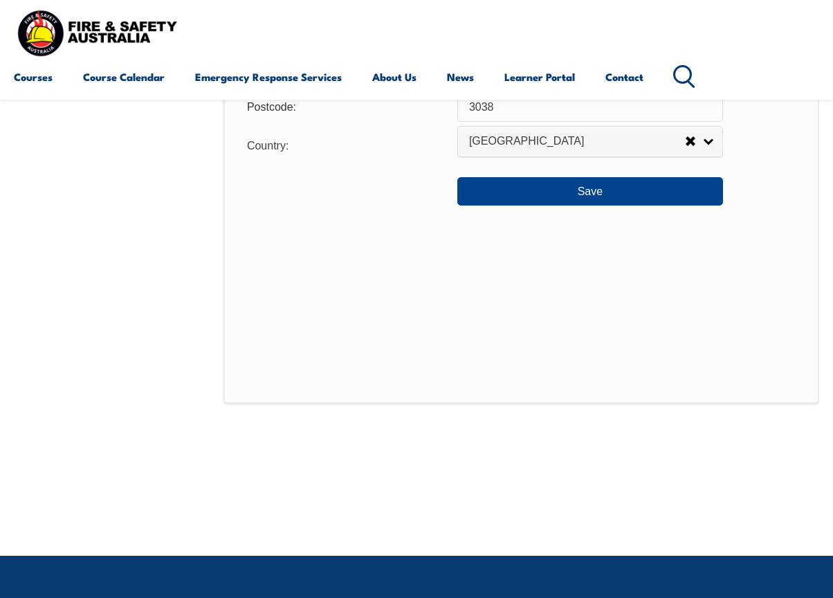
scroll to position [1154, 0]
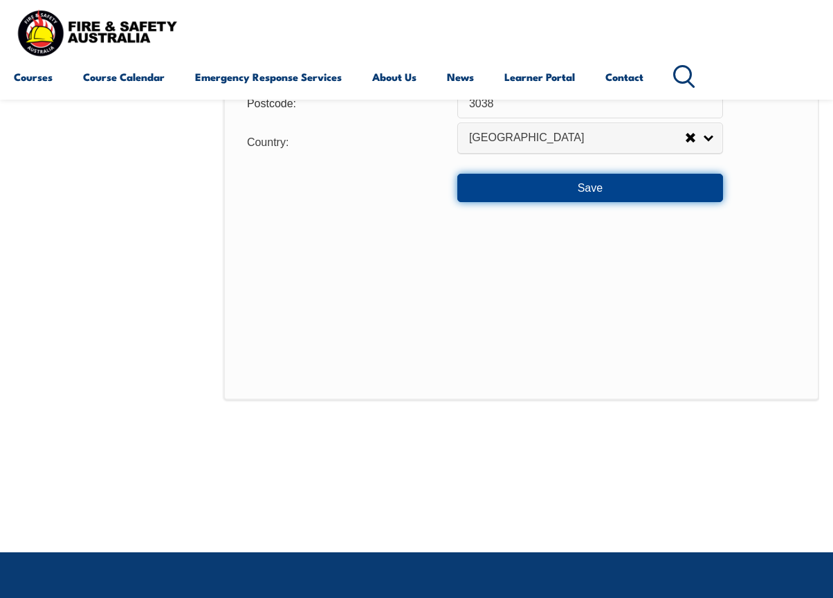
click at [582, 194] on button "Save" at bounding box center [590, 188] width 266 height 28
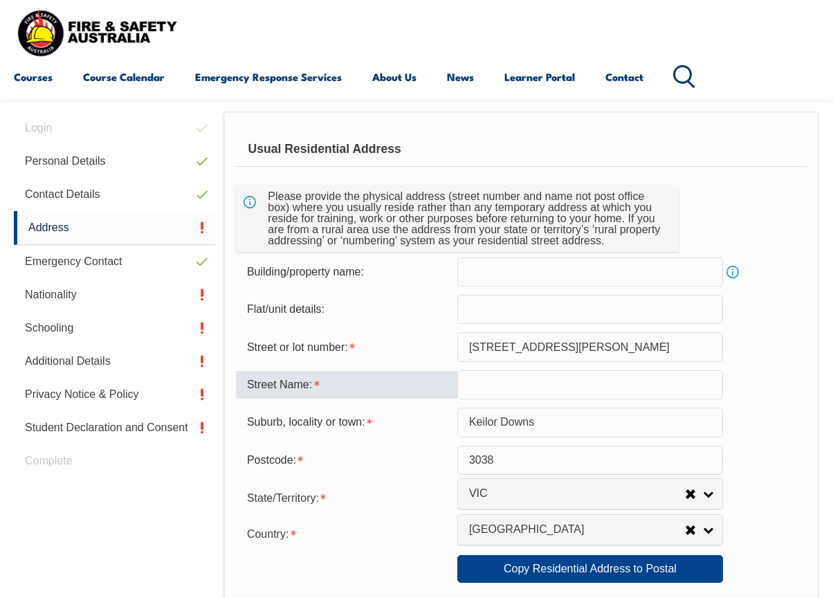
scroll to position [244, 0]
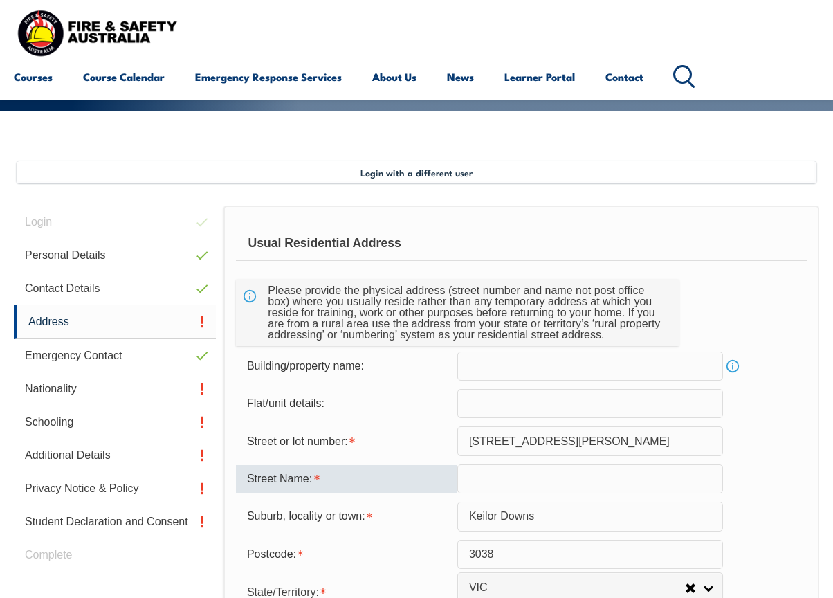
click at [488, 484] on input "text" at bounding box center [590, 478] width 266 height 29
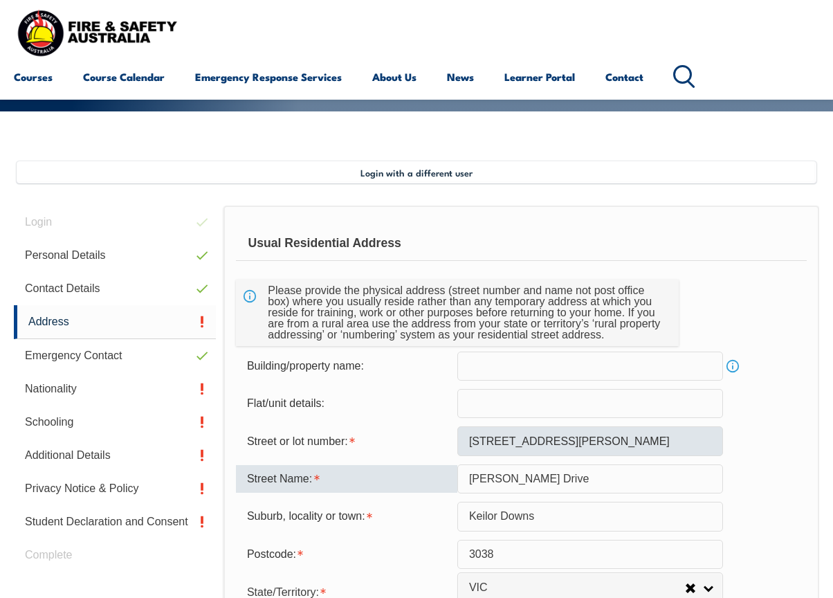
type input "Morris Drive"
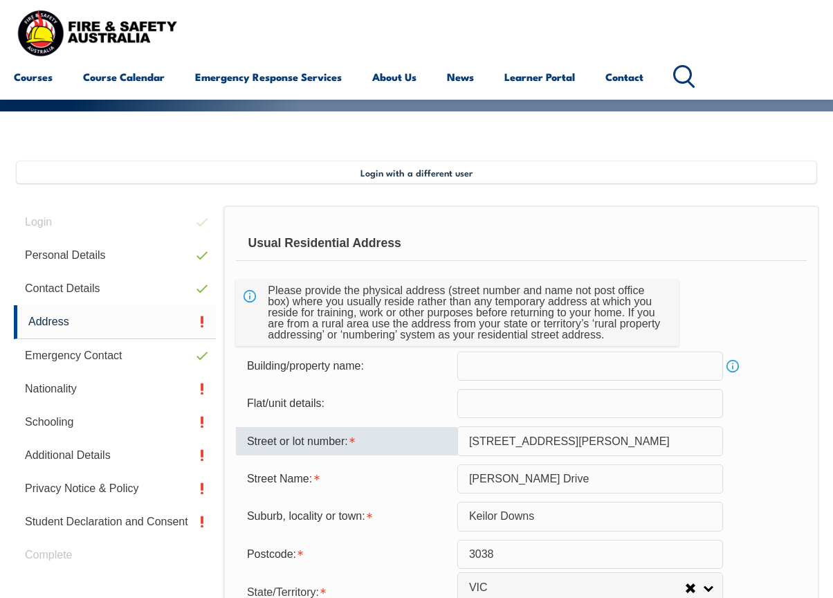
click at [582, 437] on input "35 MORRIS DRIVE" at bounding box center [590, 440] width 266 height 29
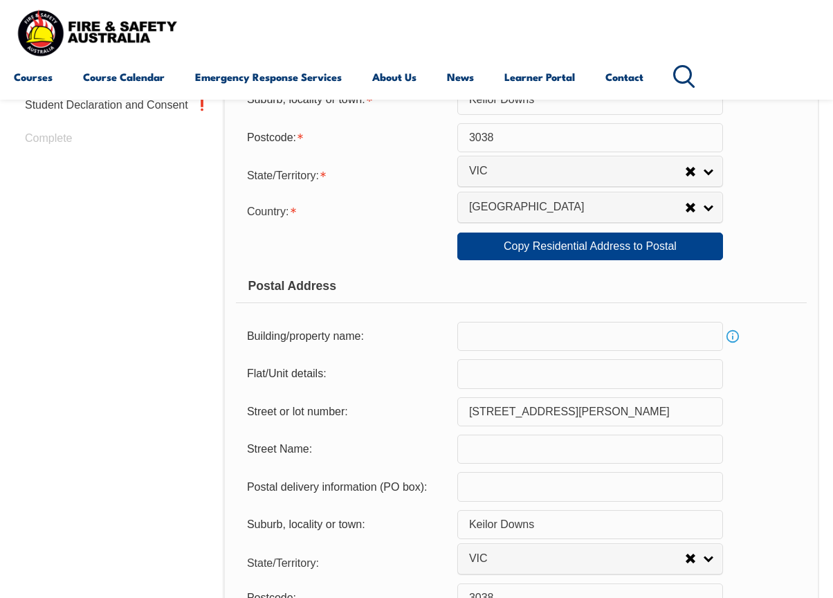
scroll to position [660, 0]
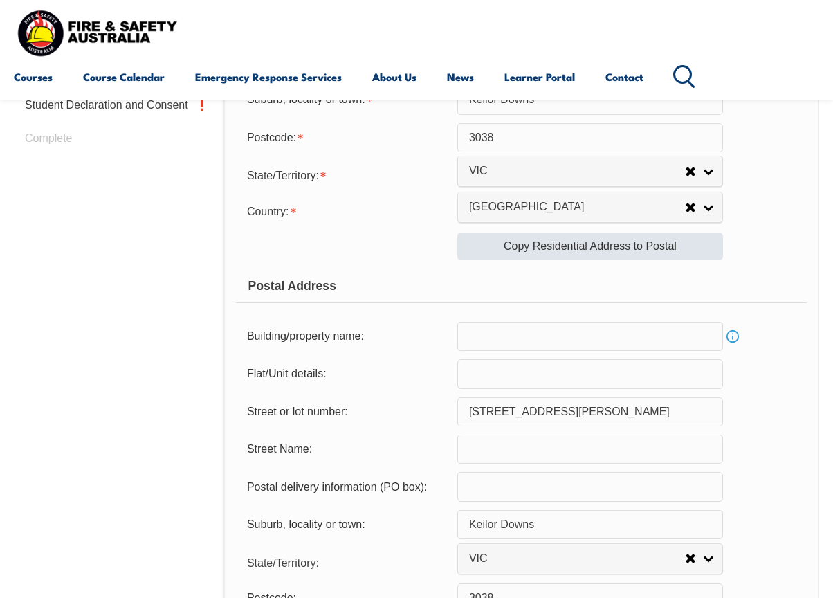
type input "35"
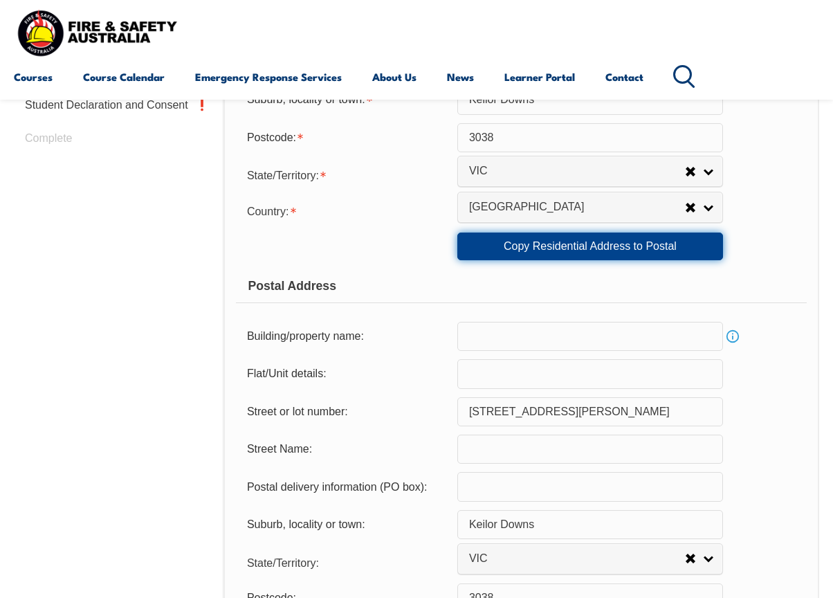
click at [614, 244] on link "Copy Residential Address to Postal" at bounding box center [590, 246] width 266 height 28
type input "35"
type input "Morris Drive"
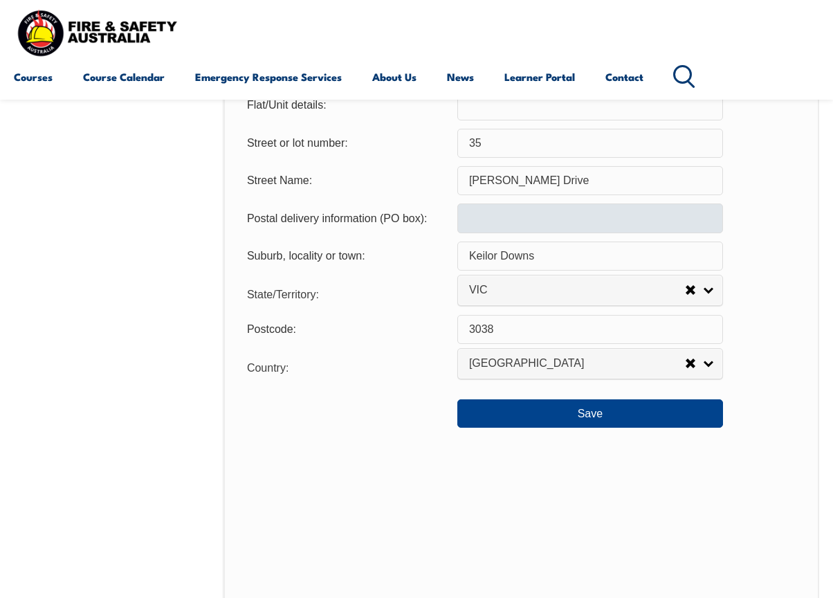
scroll to position [929, 0]
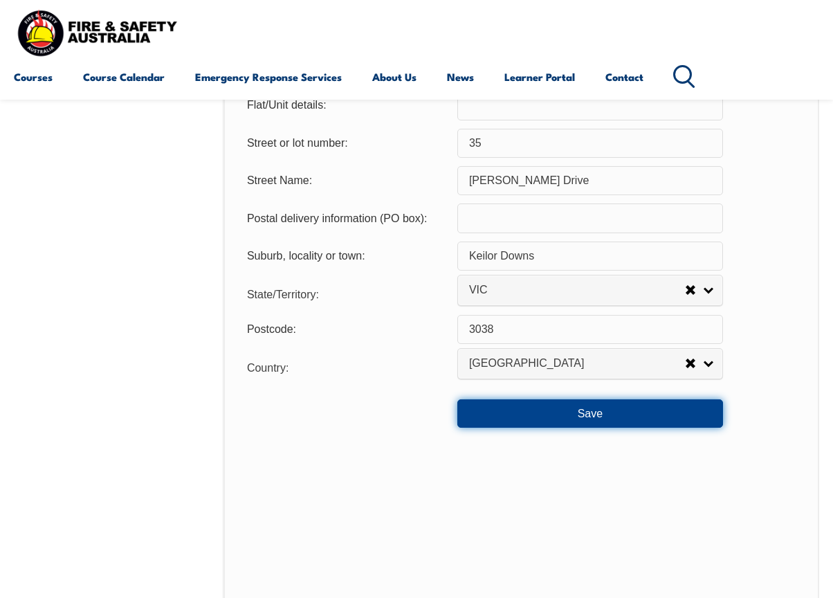
click at [623, 408] on button "Save" at bounding box center [590, 413] width 266 height 28
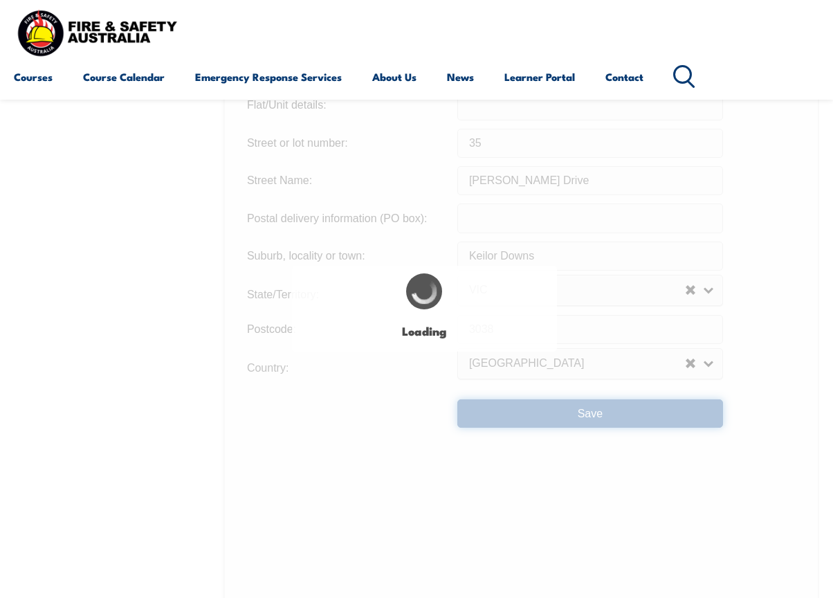
type input "35"
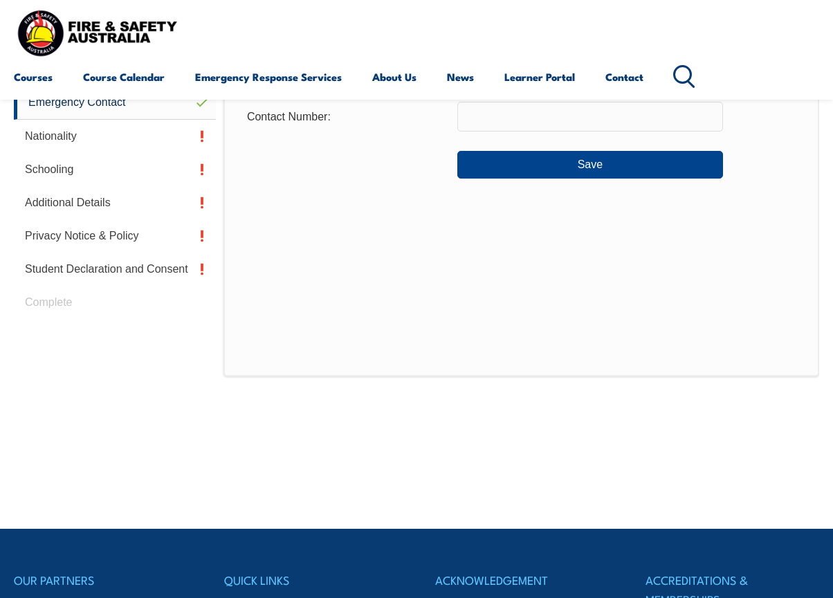
scroll to position [336, 0]
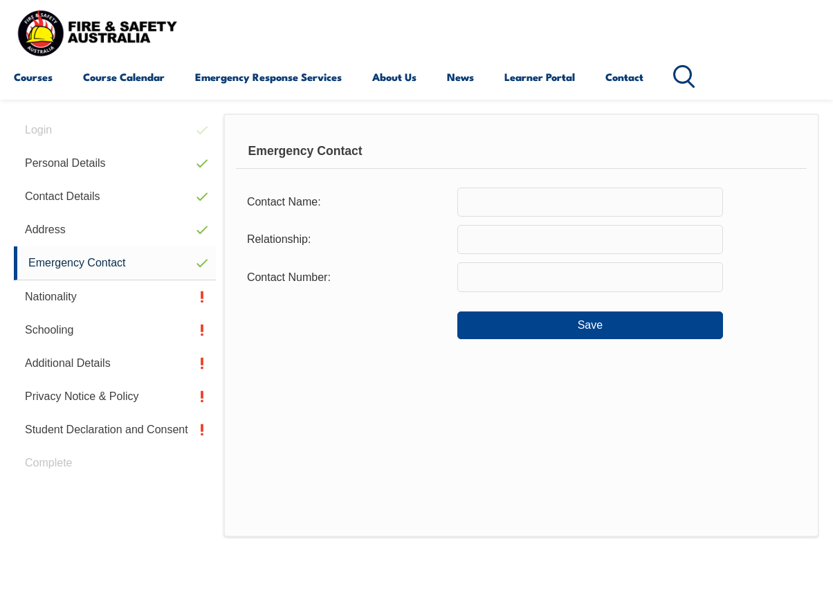
click at [497, 203] on input "text" at bounding box center [590, 202] width 266 height 29
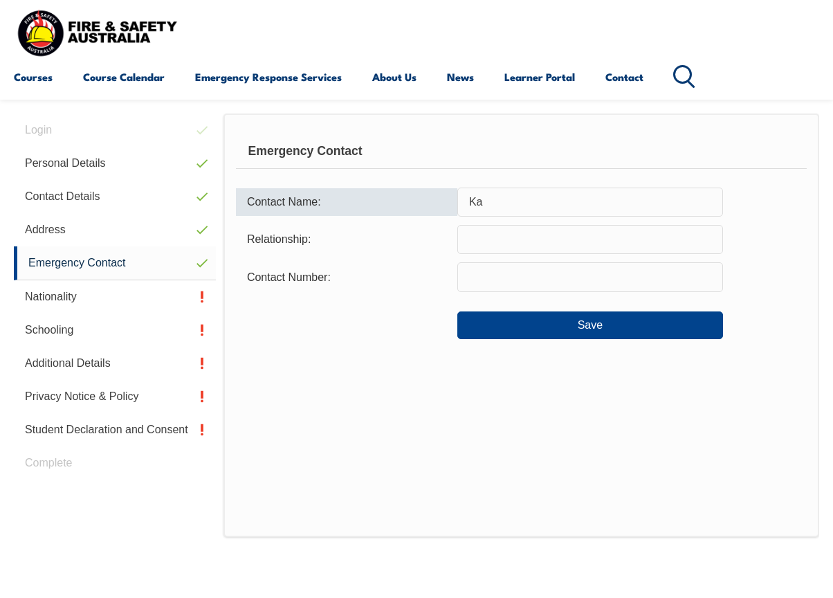
type input "K"
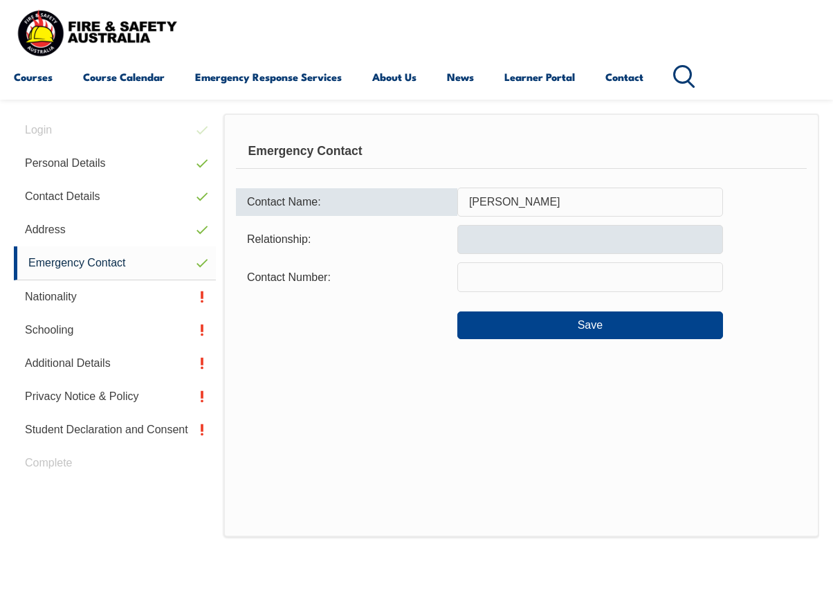
type input "Peter"
click at [493, 238] on input "text" at bounding box center [590, 239] width 266 height 29
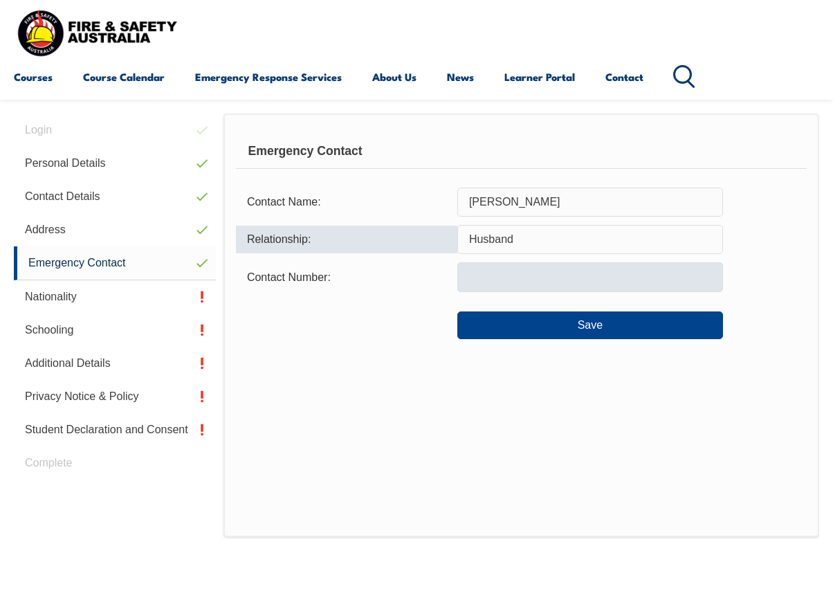
type input "Husband"
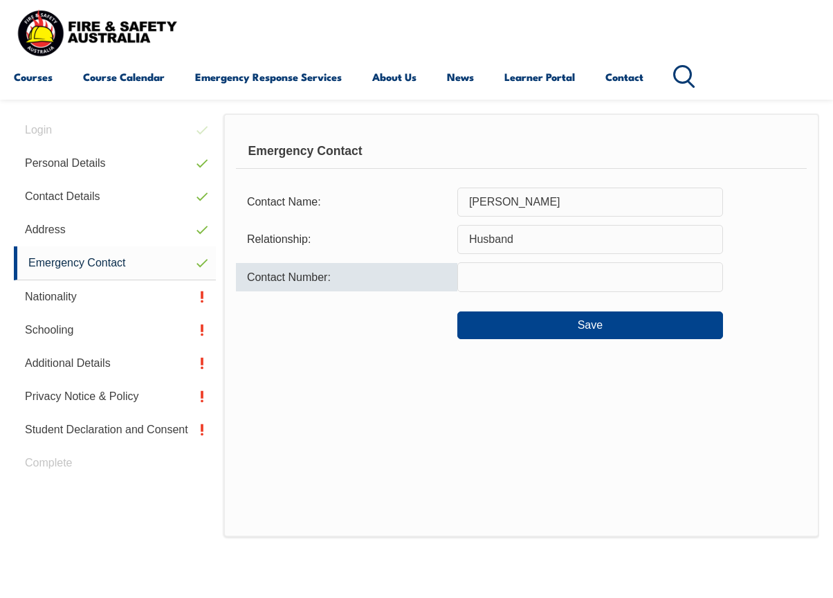
click at [507, 282] on input "text" at bounding box center [590, 276] width 266 height 29
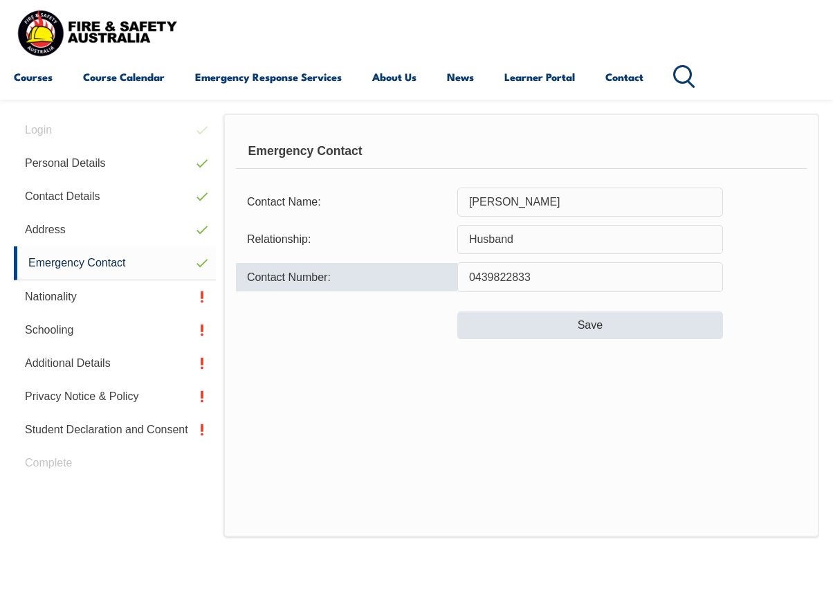
type input "0439822833"
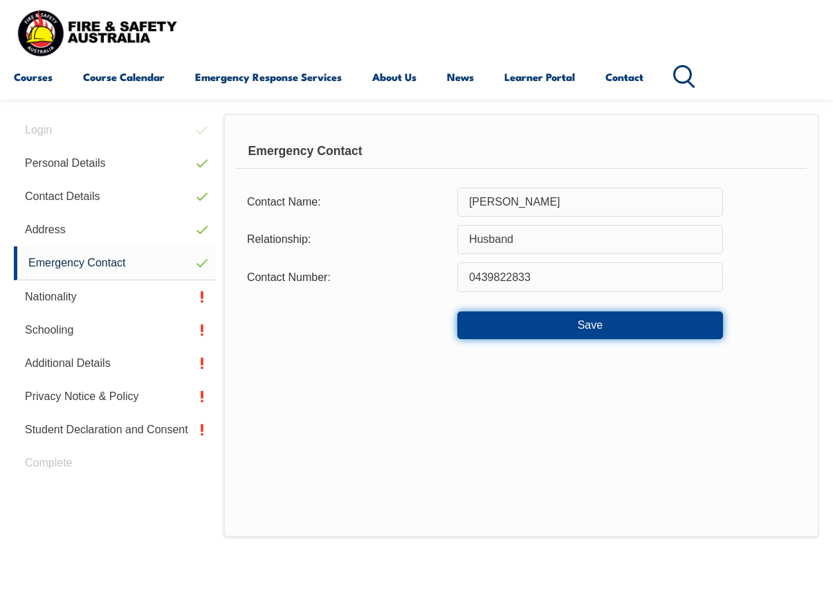
click at [574, 326] on button "Save" at bounding box center [590, 325] width 266 height 28
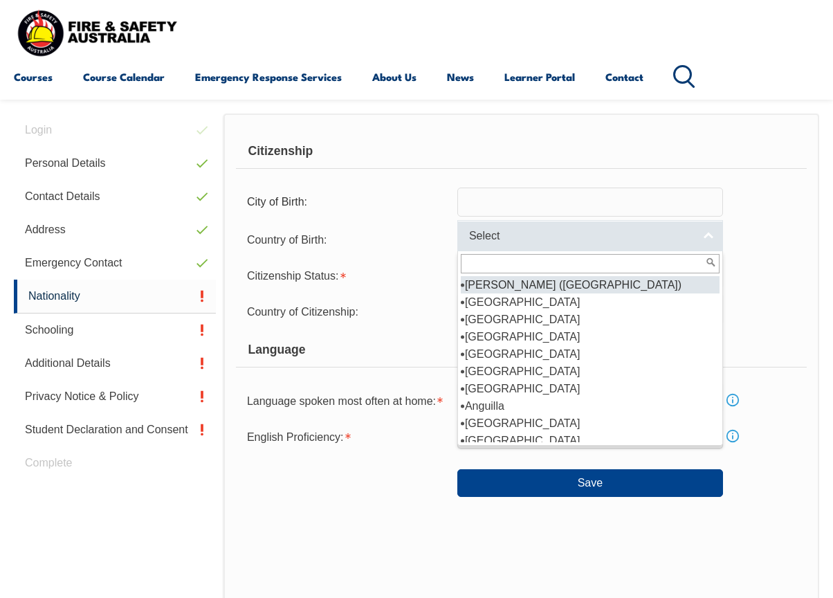
click at [537, 230] on span "Select" at bounding box center [581, 236] width 224 height 15
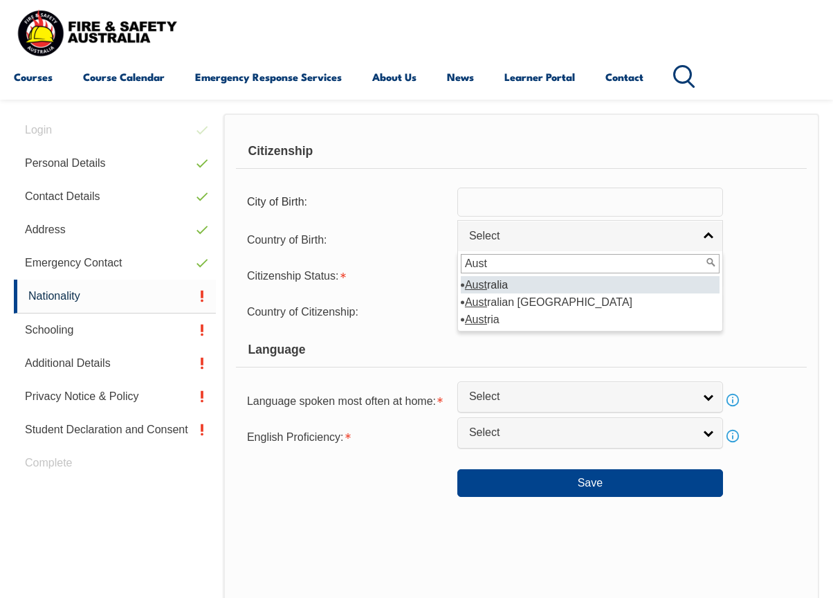
type input "Aust"
click at [532, 280] on li "Aust ralia" at bounding box center [590, 284] width 259 height 17
select select "1101"
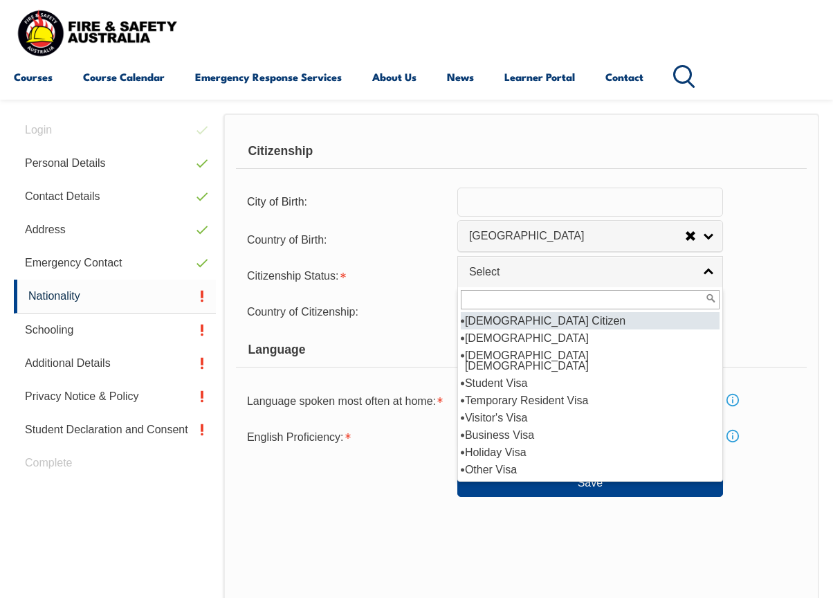
click at [532, 280] on link "Select" at bounding box center [590, 271] width 266 height 31
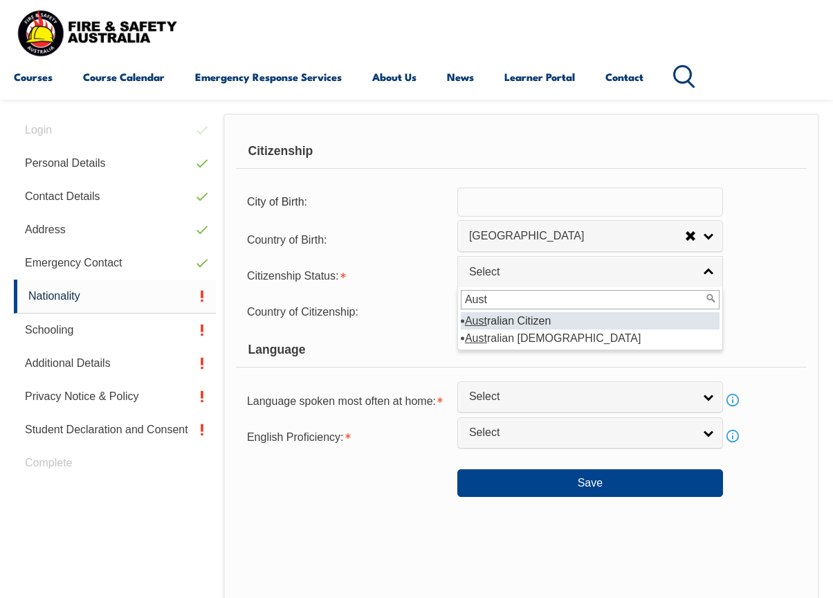
type input "Aust"
click at [529, 319] on li "Aust ralian Citizen" at bounding box center [590, 320] width 259 height 17
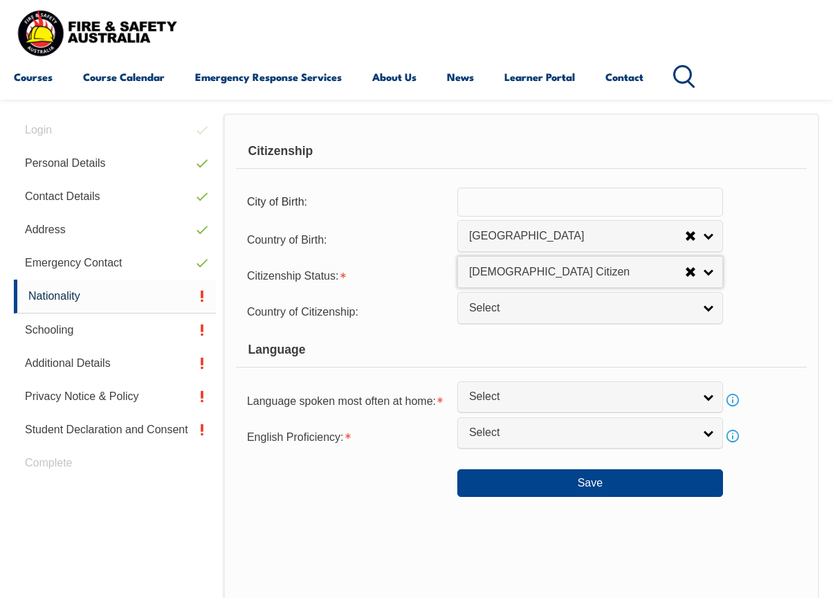
select select "1"
click at [529, 319] on link "Select" at bounding box center [590, 307] width 266 height 31
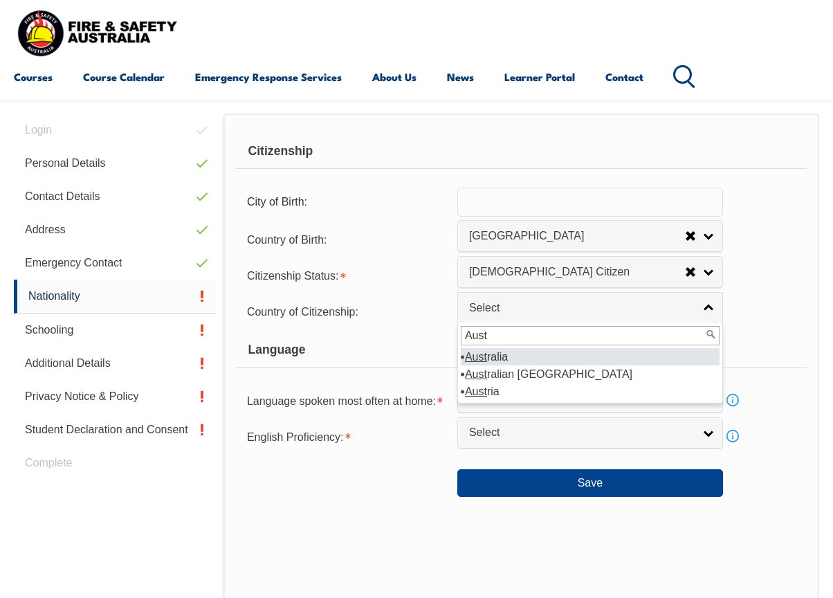
type input "Aust"
click at [524, 357] on li "Aust ralia" at bounding box center [590, 356] width 259 height 17
select select "1101"
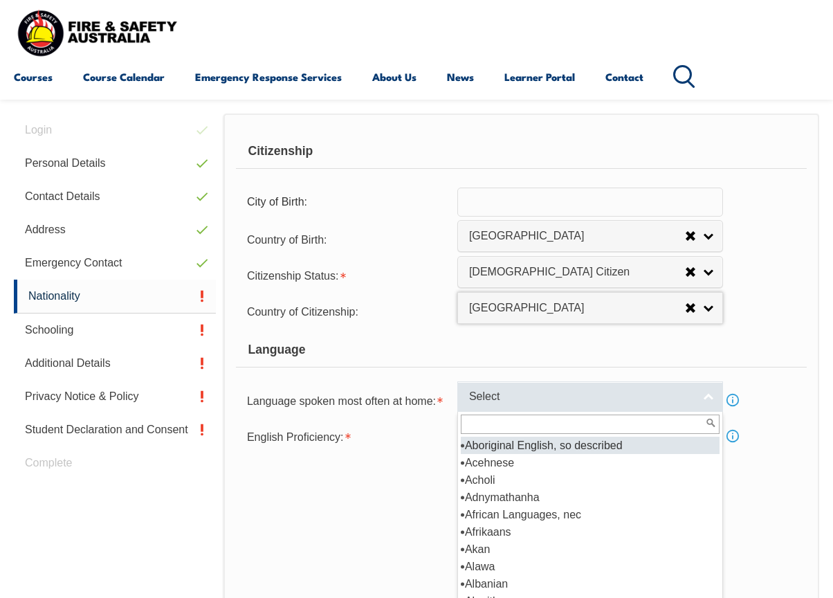
click at [522, 400] on span "Select" at bounding box center [581, 397] width 224 height 15
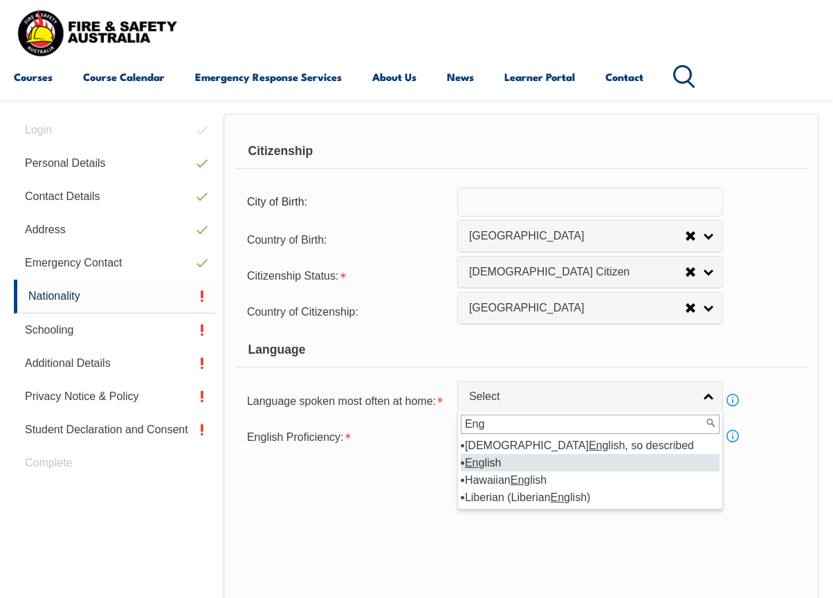
type input "Eng"
click at [495, 459] on li "Eng lish" at bounding box center [590, 462] width 259 height 17
select select "1201"
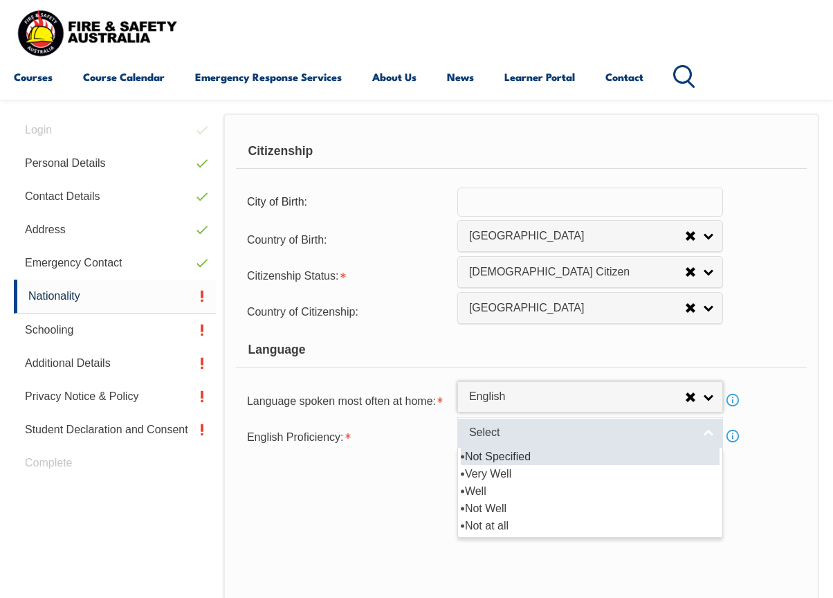
click at [493, 441] on link "Select" at bounding box center [590, 432] width 266 height 31
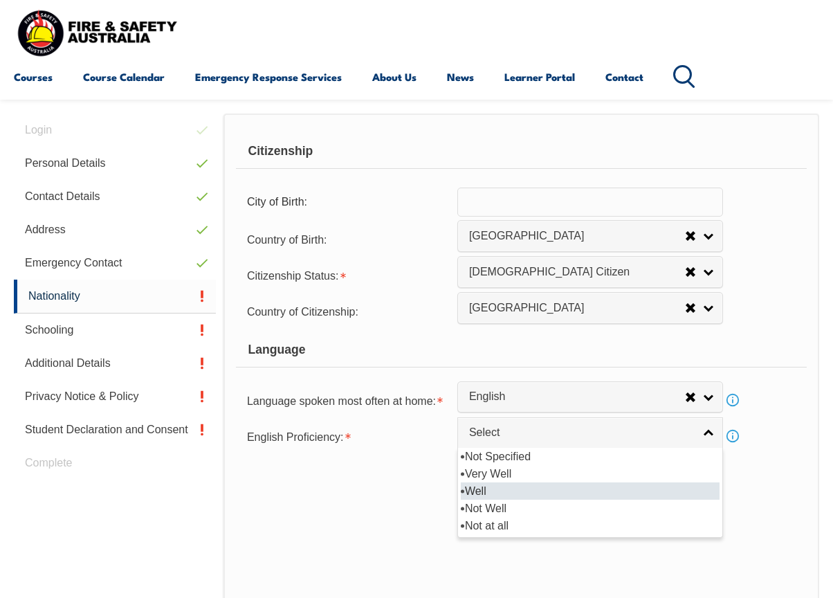
click at [486, 488] on li "Well" at bounding box center [590, 490] width 259 height 17
select select "2"
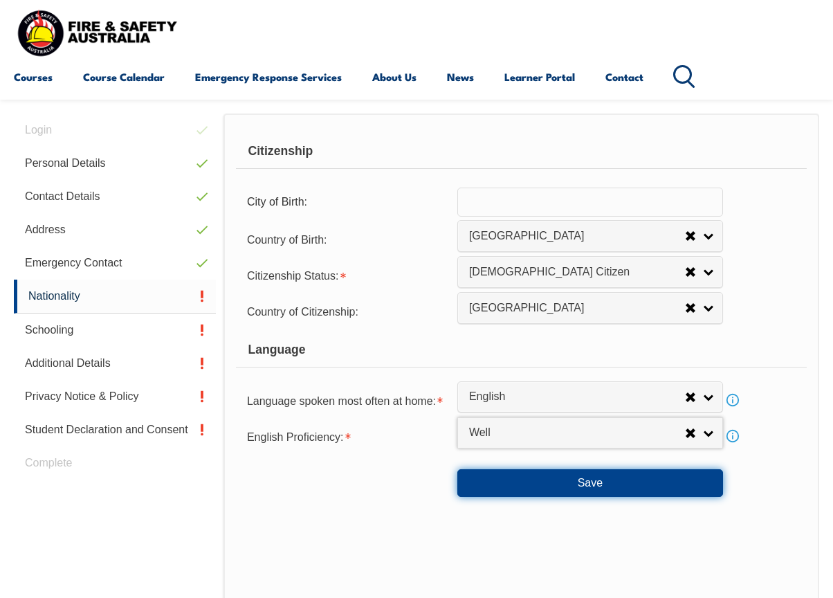
click at [492, 488] on button "Save" at bounding box center [590, 483] width 266 height 28
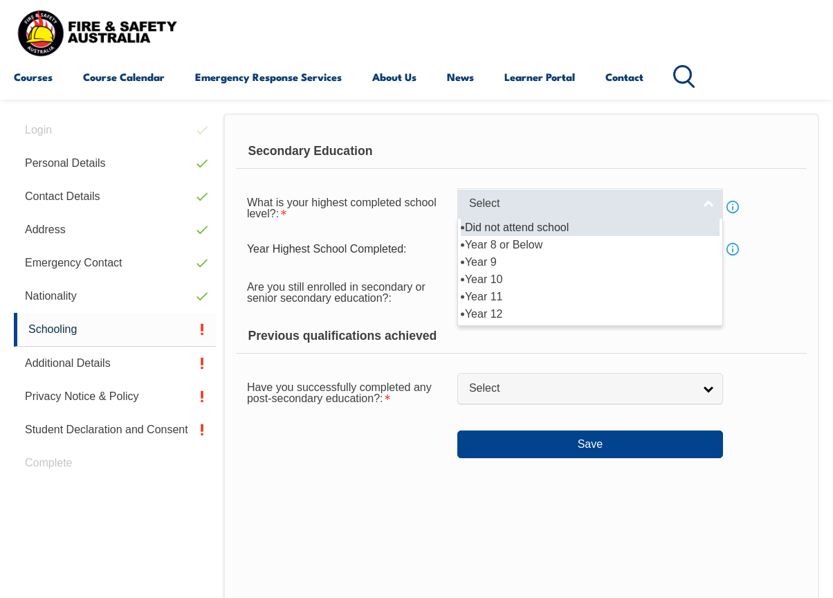
click at [522, 199] on span "Select" at bounding box center [581, 204] width 224 height 15
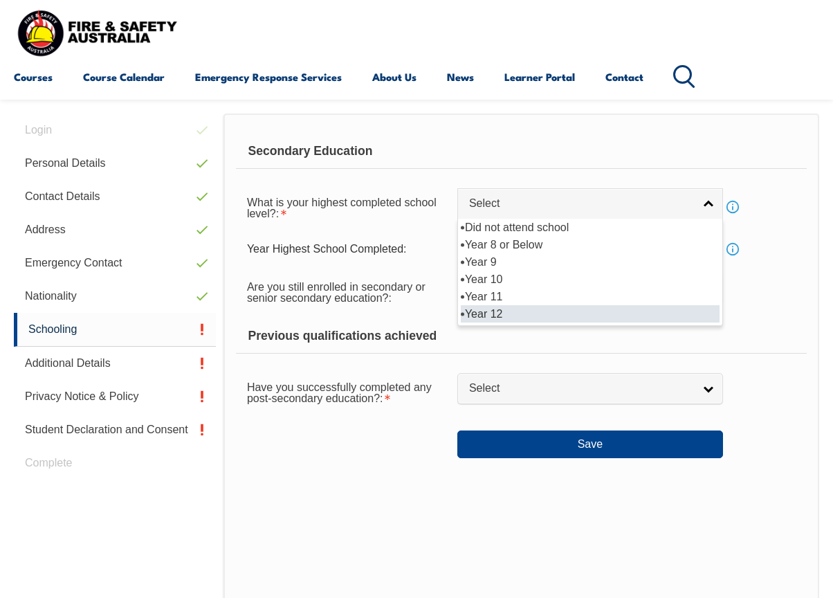
click at [504, 313] on li "Year 12" at bounding box center [590, 313] width 259 height 17
select select "12"
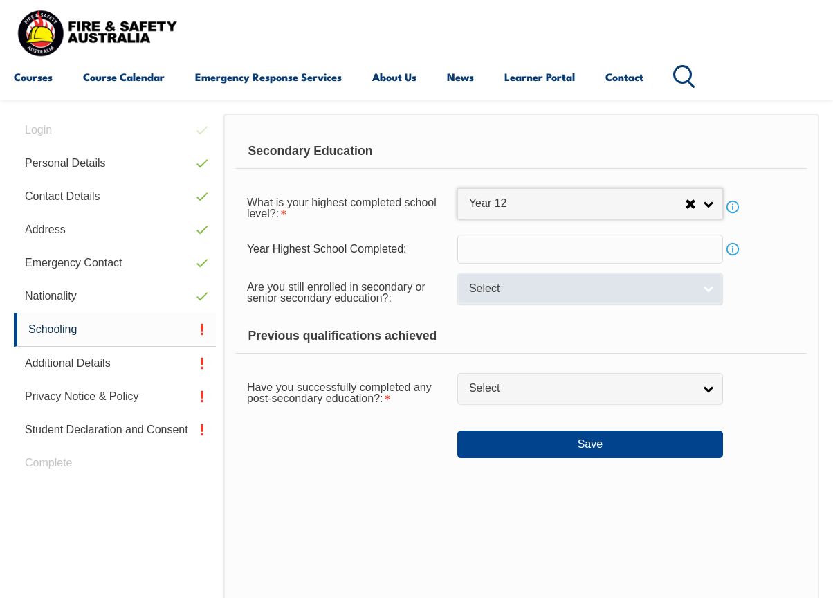
click at [493, 289] on span "Select" at bounding box center [581, 289] width 224 height 15
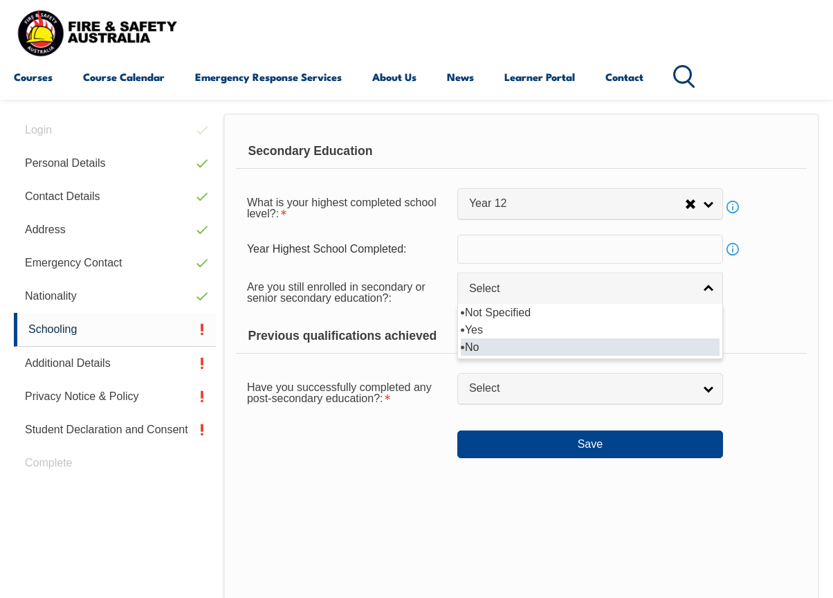
click at [486, 346] on li "No" at bounding box center [590, 346] width 259 height 17
select select "false"
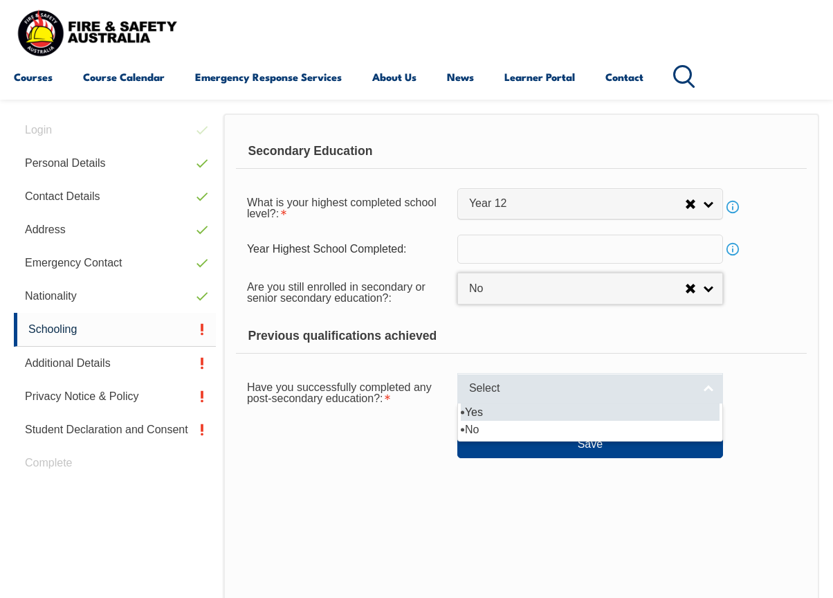
click at [513, 382] on span "Select" at bounding box center [581, 388] width 224 height 15
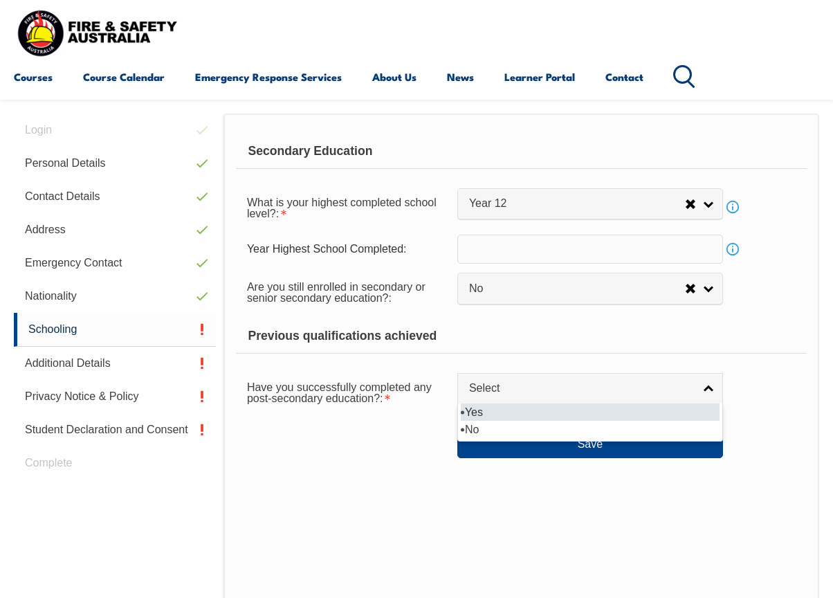
click at [507, 412] on li "Yes" at bounding box center [590, 411] width 259 height 17
select select "true"
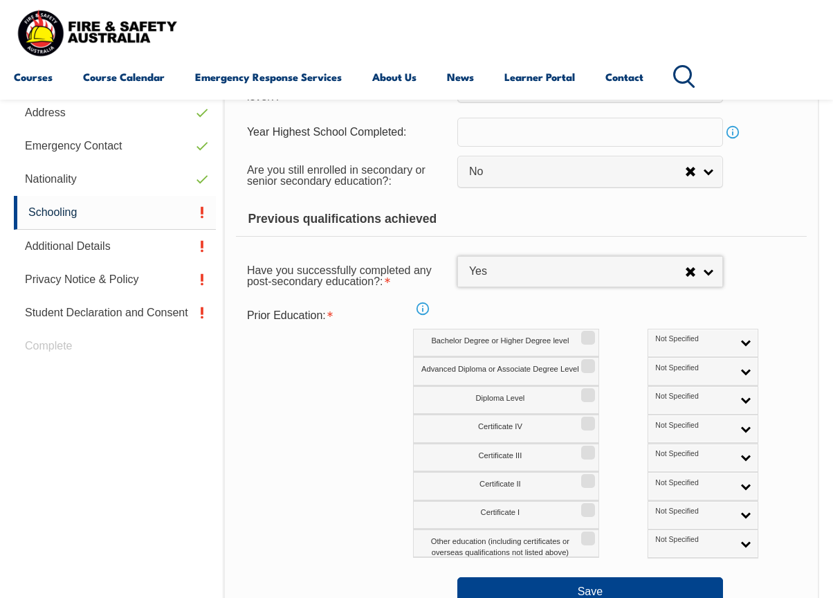
scroll to position [453, 0]
click at [537, 342] on label "Bachelor Degree or Higher Degree level" at bounding box center [506, 342] width 186 height 28
click at [582, 333] on input "Bachelor Degree or Higher Degree level" at bounding box center [586, 331] width 8 height 1
checkbox input "true"
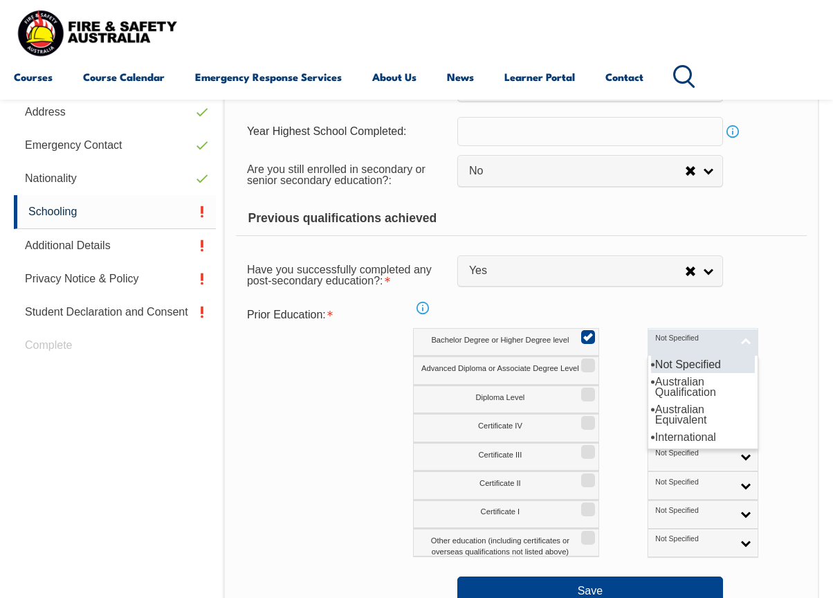
click at [648, 349] on link "Not Specified" at bounding box center [703, 342] width 111 height 28
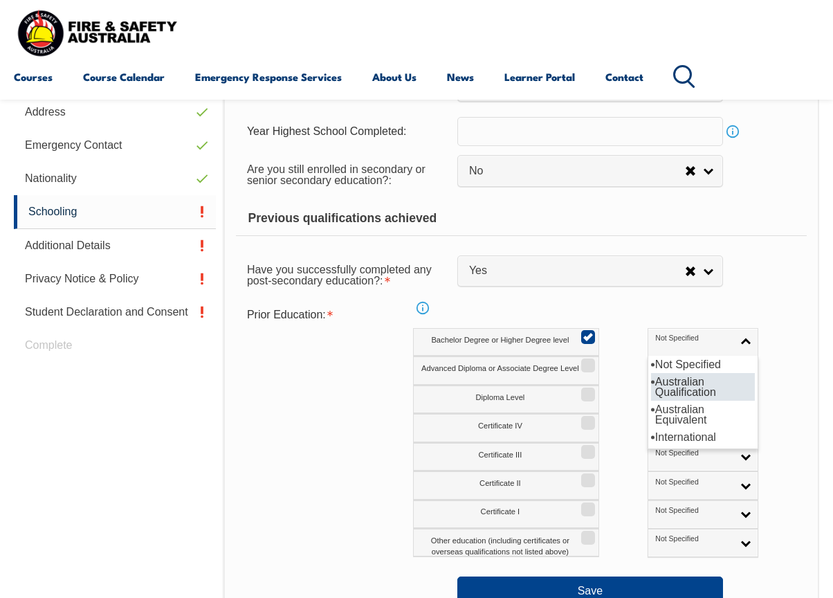
click at [651, 384] on li "Australian Qualification" at bounding box center [703, 387] width 104 height 28
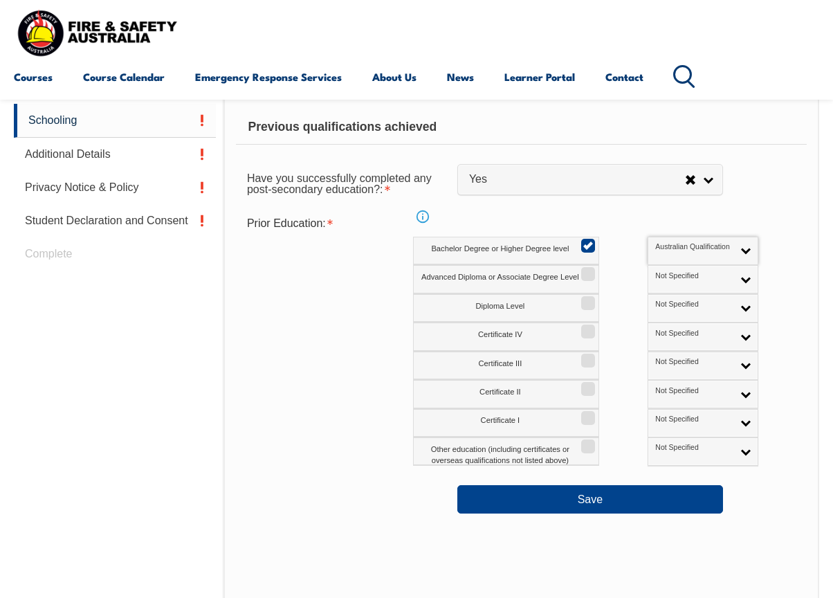
scroll to position [545, 0]
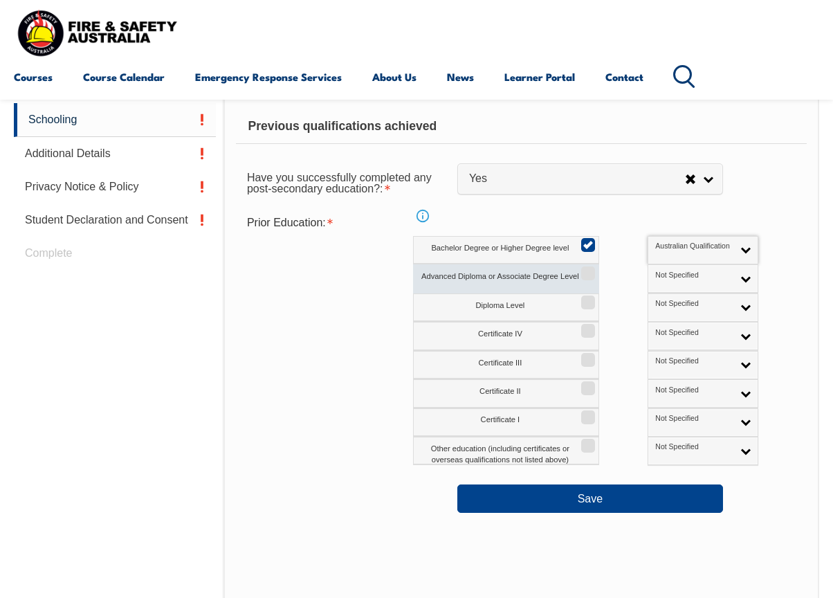
click at [577, 271] on label "Advanced Diploma or Associate Degree Level" at bounding box center [506, 278] width 186 height 28
click at [582, 269] on input "Advanced Diploma or Associate Degree Level" at bounding box center [586, 268] width 8 height 1
checkbox input "true"
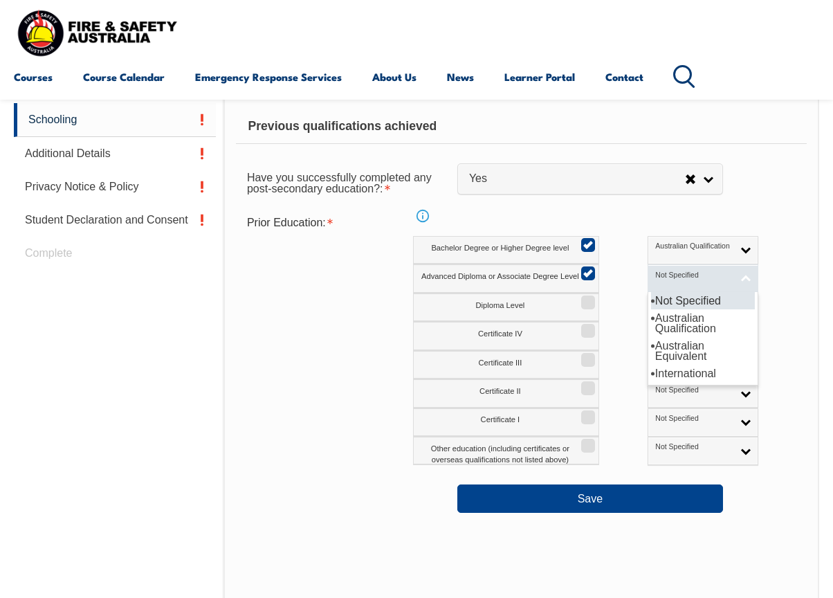
click at [655, 273] on span "Not Specified" at bounding box center [693, 276] width 77 height 10
click at [651, 323] on li "Australian Qualification" at bounding box center [703, 323] width 104 height 28
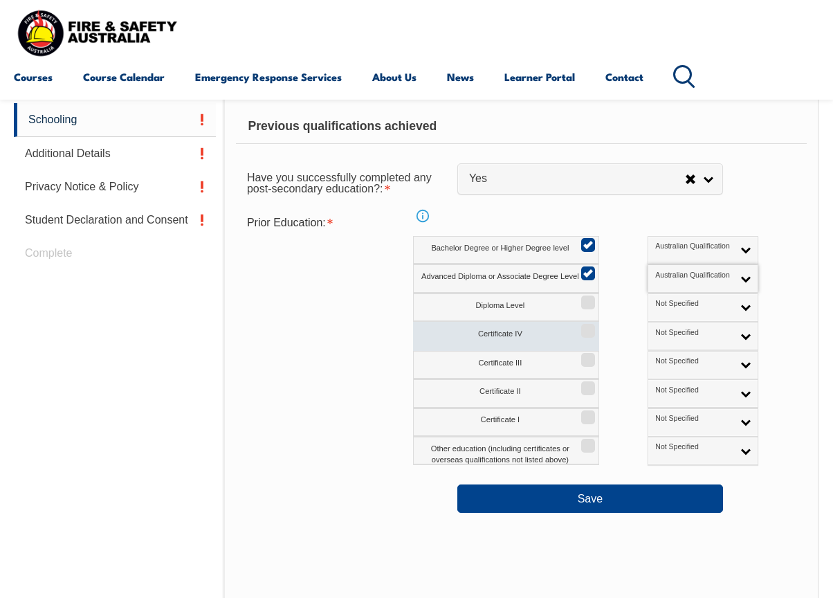
click at [537, 327] on label "Certificate IV" at bounding box center [506, 336] width 186 height 28
click at [582, 327] on input "Certificate IV" at bounding box center [586, 325] width 8 height 1
checkbox input "true"
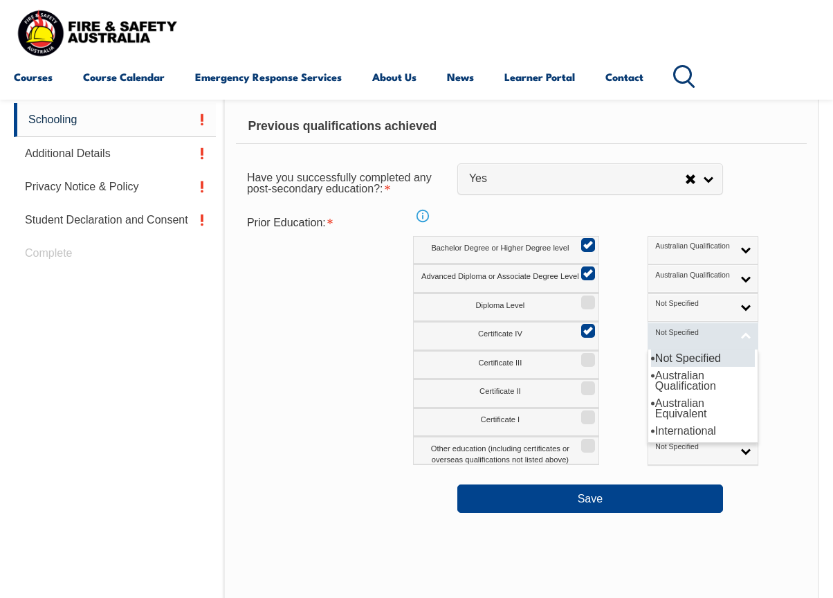
click at [655, 329] on span "Not Specified" at bounding box center [693, 333] width 77 height 10
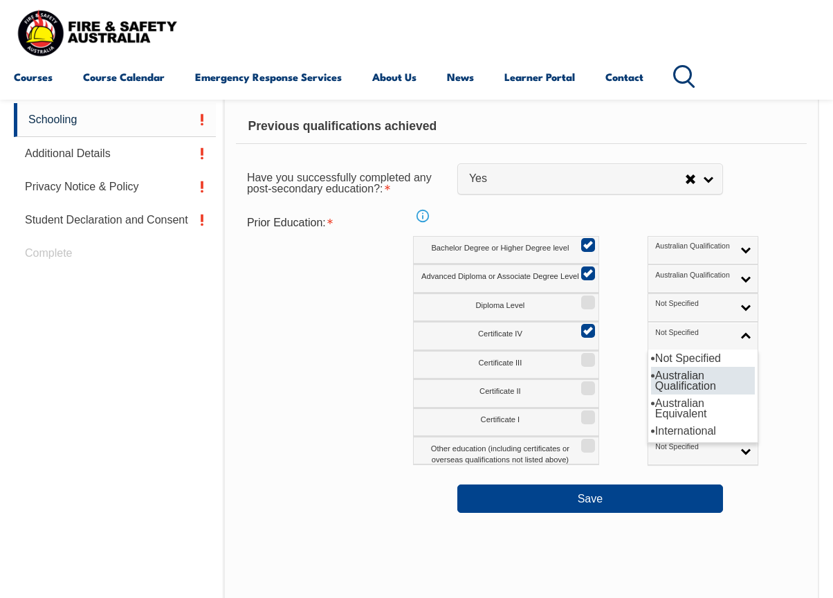
click at [651, 382] on li "Australian Qualification" at bounding box center [703, 381] width 104 height 28
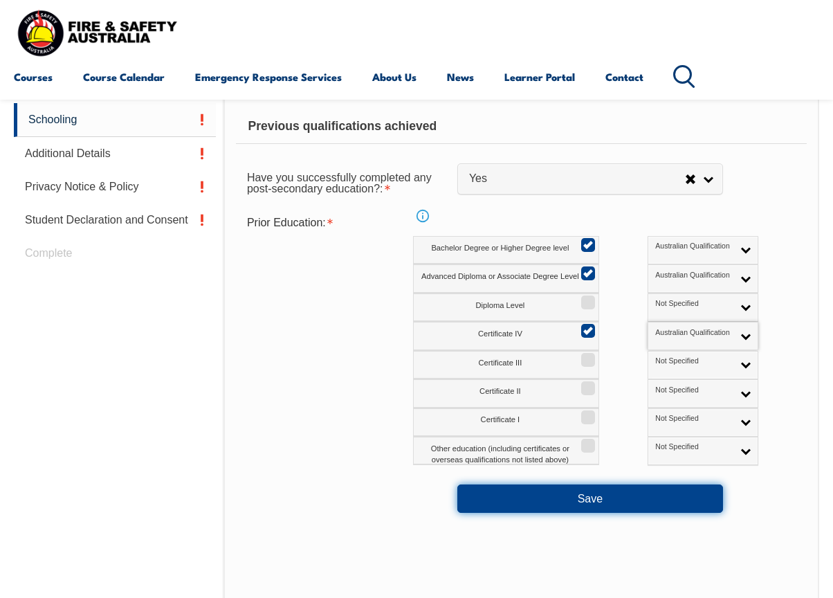
click at [607, 503] on button "Save" at bounding box center [590, 498] width 266 height 28
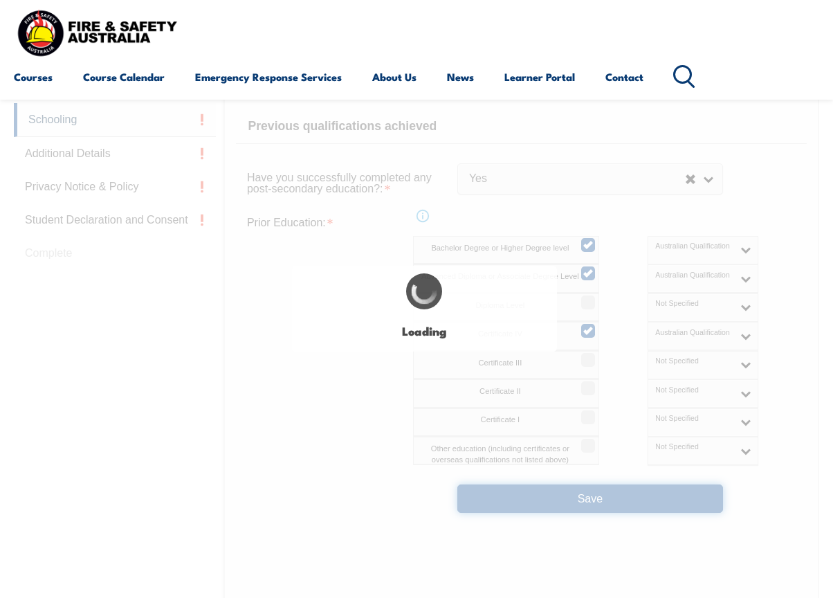
select select
select select "false"
select select "true"
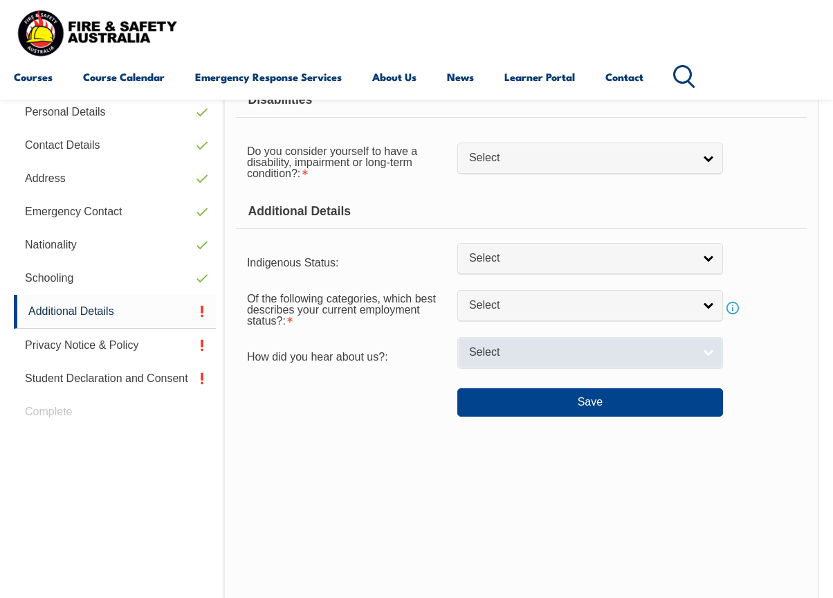
scroll to position [336, 0]
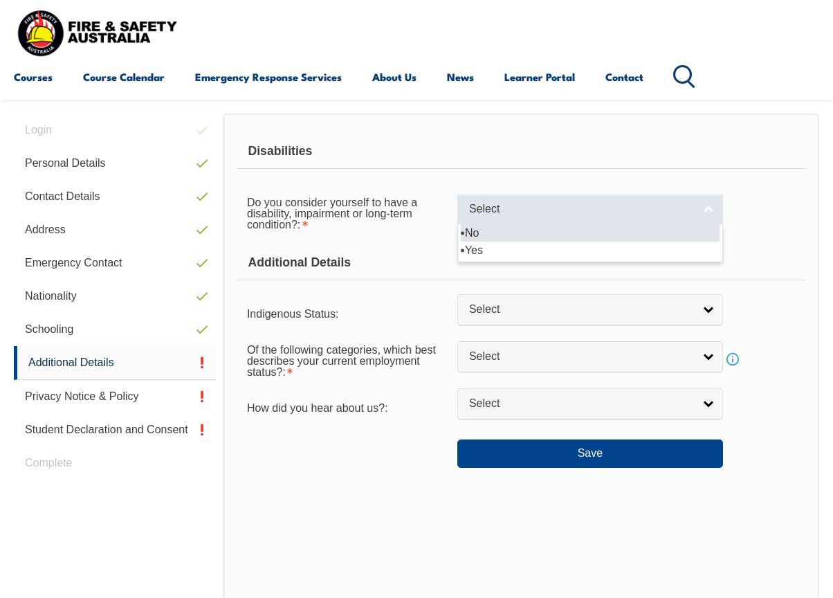
click at [553, 200] on link "Select" at bounding box center [590, 209] width 266 height 31
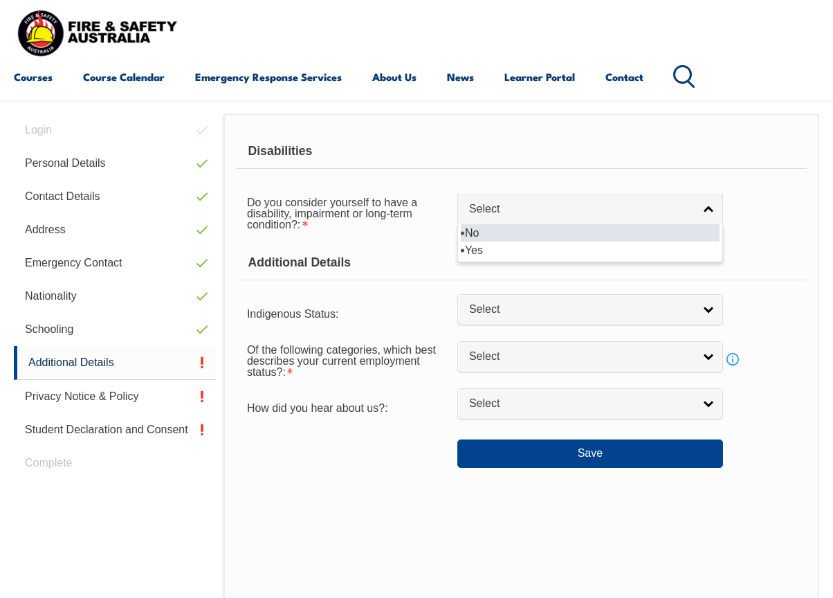
click at [511, 233] on li "No" at bounding box center [590, 232] width 259 height 17
select select "false"
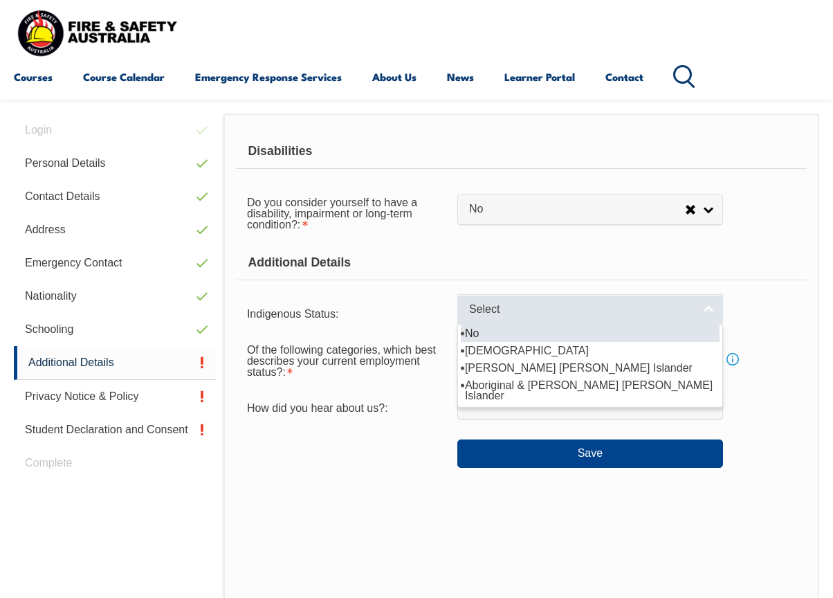
click at [512, 302] on span "Select" at bounding box center [581, 309] width 224 height 15
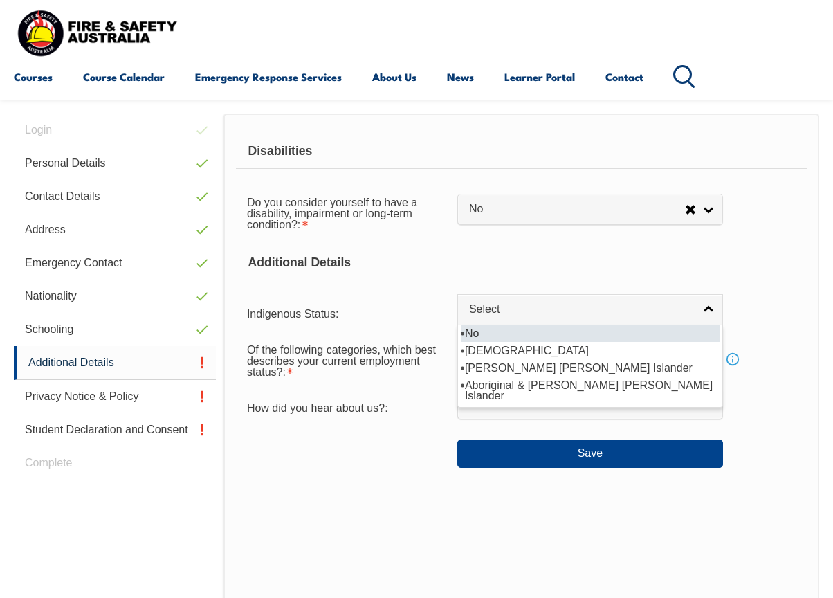
click at [509, 328] on li "No" at bounding box center [590, 333] width 259 height 17
select select "4"
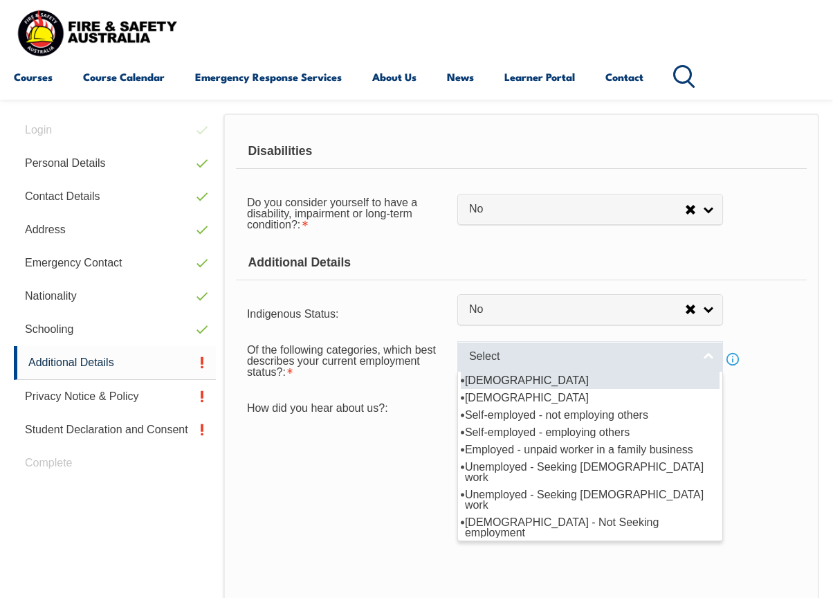
click at [482, 362] on span "Select" at bounding box center [581, 356] width 224 height 15
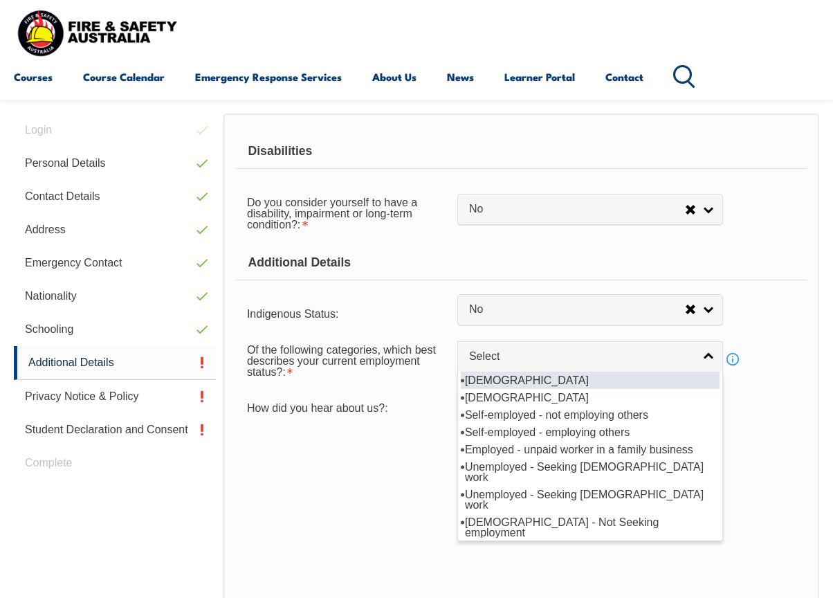
click at [488, 377] on li "[DEMOGRAPHIC_DATA]" at bounding box center [590, 380] width 259 height 17
select select "1"
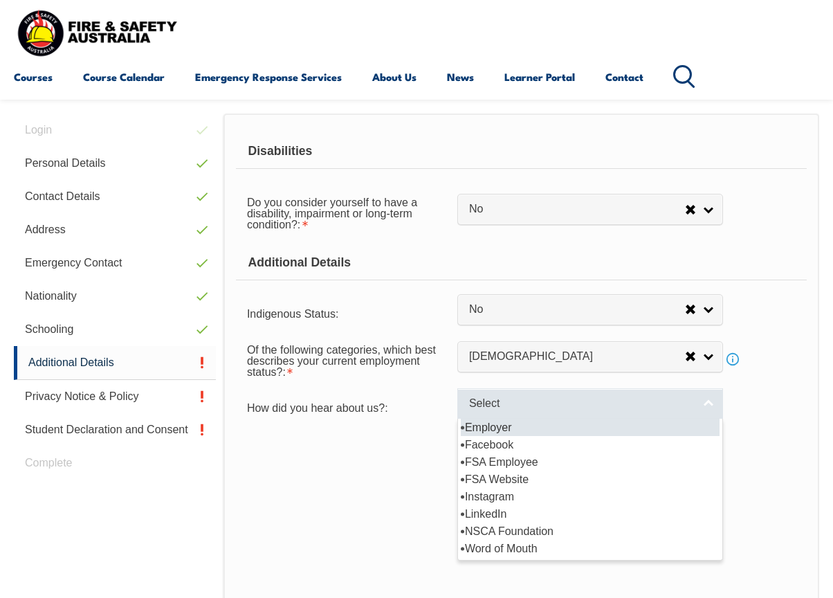
click at [492, 403] on span "Select" at bounding box center [581, 403] width 224 height 15
click at [491, 424] on li "Employer" at bounding box center [590, 427] width 259 height 17
select select "8019"
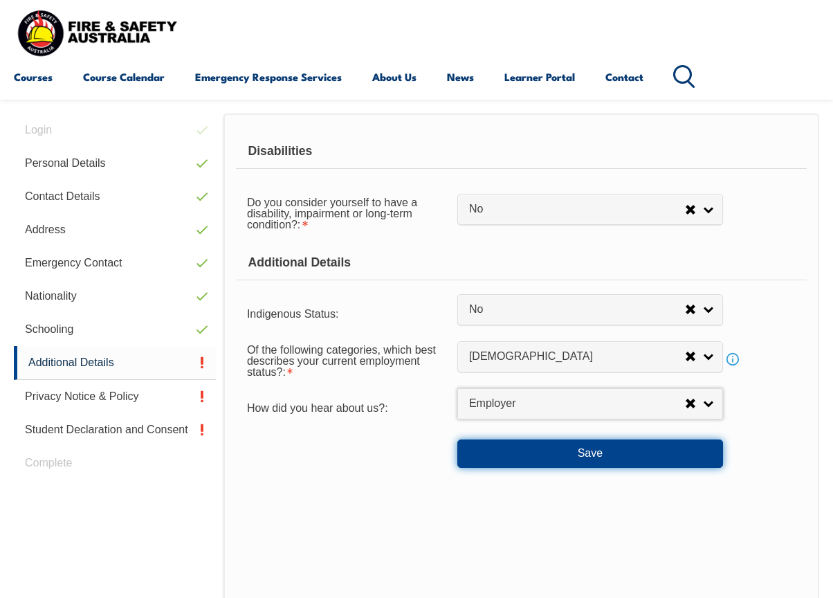
click at [545, 457] on button "Save" at bounding box center [590, 453] width 266 height 28
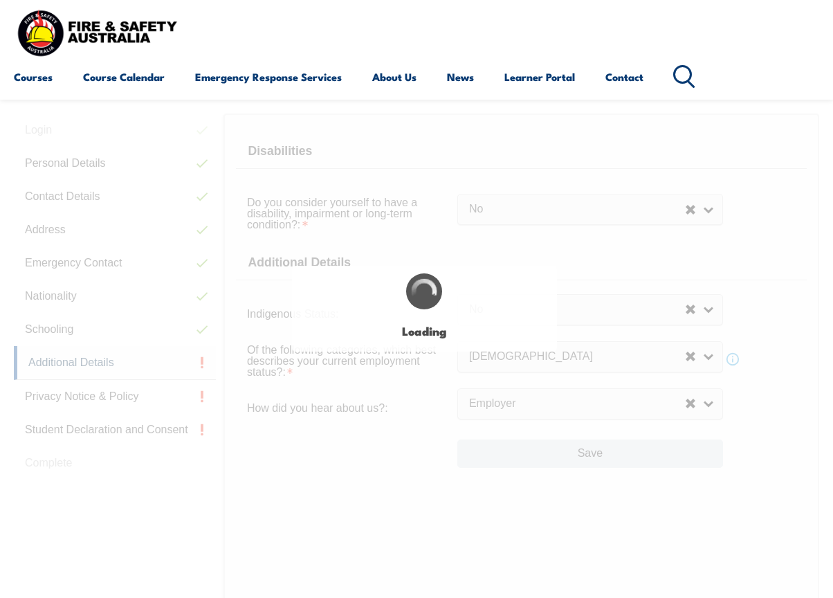
click at [545, 457] on div "Login with a different user Login Personal Details Contact Details Address Emer…" at bounding box center [416, 422] width 805 height 707
select select "false"
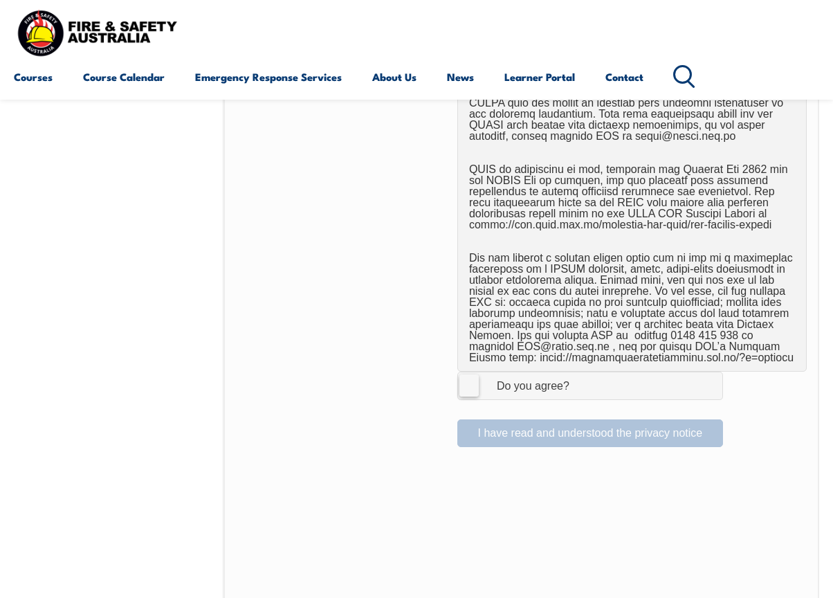
scroll to position [857, 0]
click at [468, 390] on label "I Agree Do you agree?" at bounding box center [590, 385] width 266 height 28
click at [581, 390] on input "I Agree Do you agree?" at bounding box center [593, 385] width 24 height 26
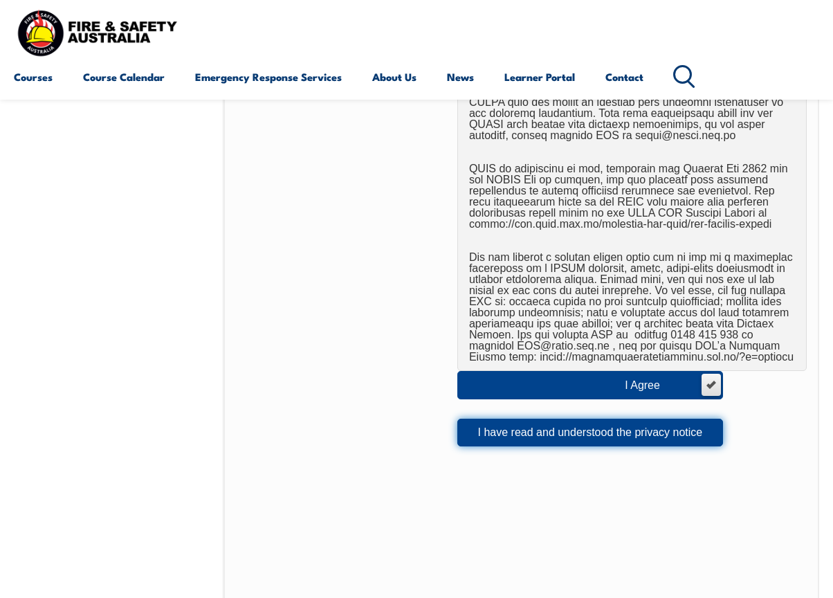
click at [509, 445] on button "I have read and understood the privacy notice" at bounding box center [590, 433] width 266 height 28
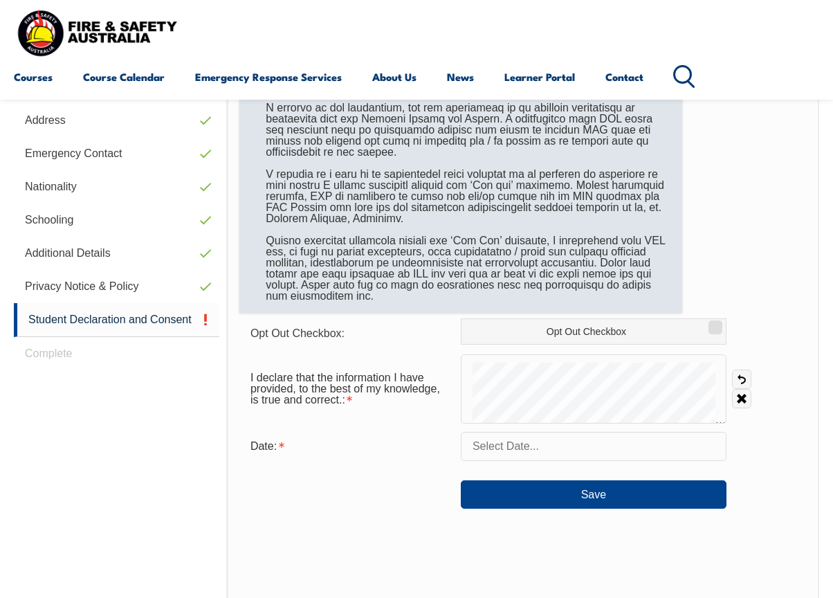
scroll to position [446, 0]
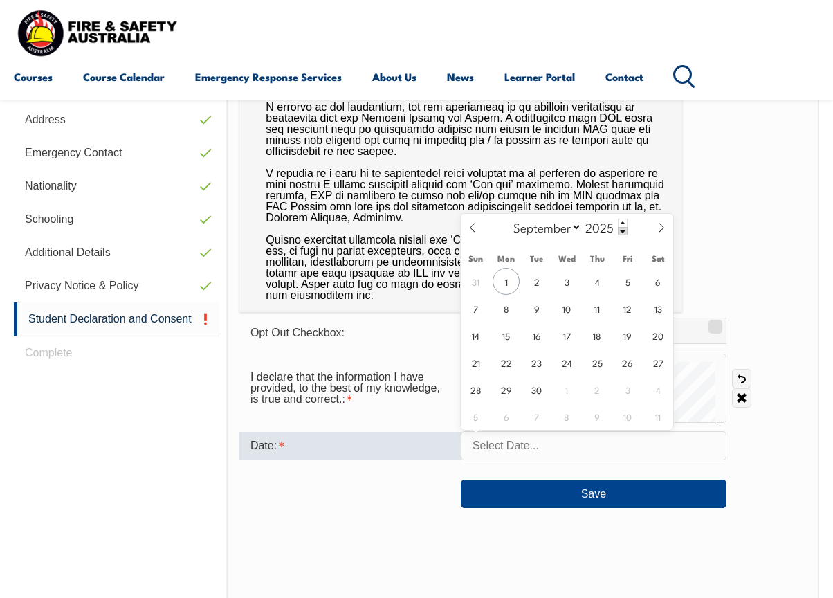
click at [486, 444] on input "text" at bounding box center [594, 445] width 266 height 29
click at [508, 271] on span "1" at bounding box center [506, 281] width 27 height 27
type input "September 1, 2025"
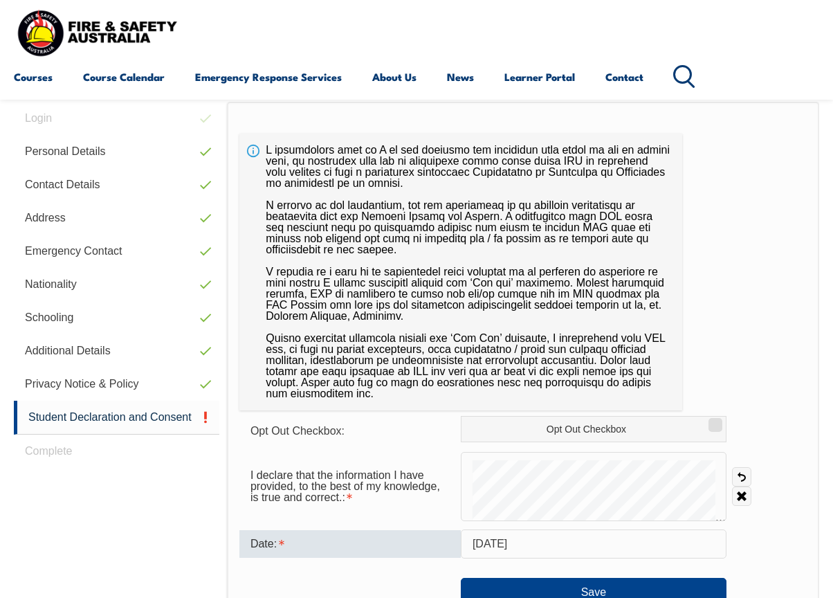
scroll to position [346, 0]
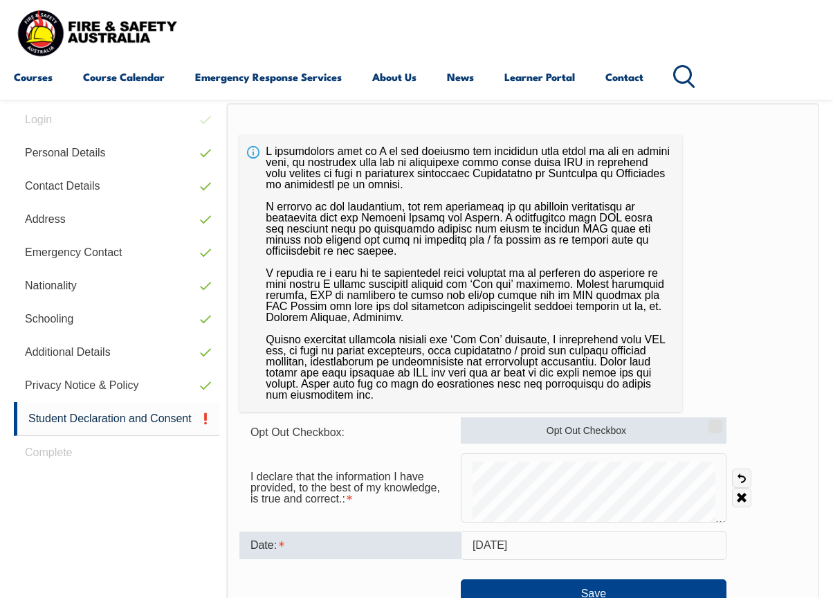
click at [718, 422] on input "Opt Out Checkbox" at bounding box center [713, 421] width 8 height 1
checkbox input "true"
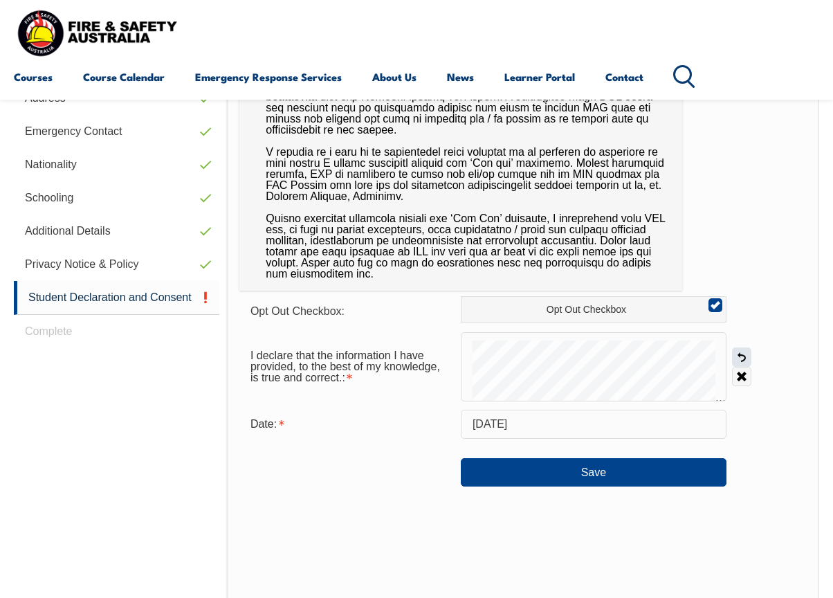
scroll to position [468, 0]
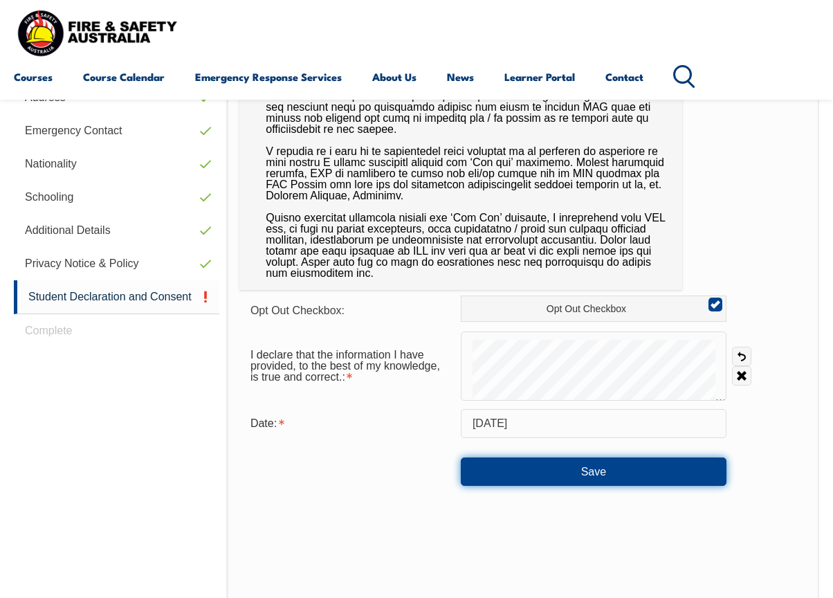
click at [677, 471] on button "Save" at bounding box center [594, 471] width 266 height 28
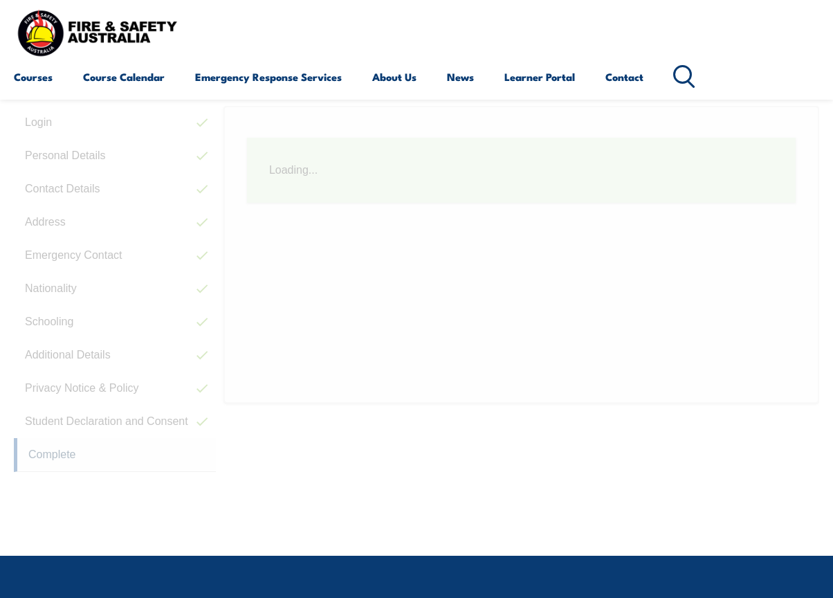
scroll to position [336, 0]
